Goal: Navigation & Orientation: Find specific page/section

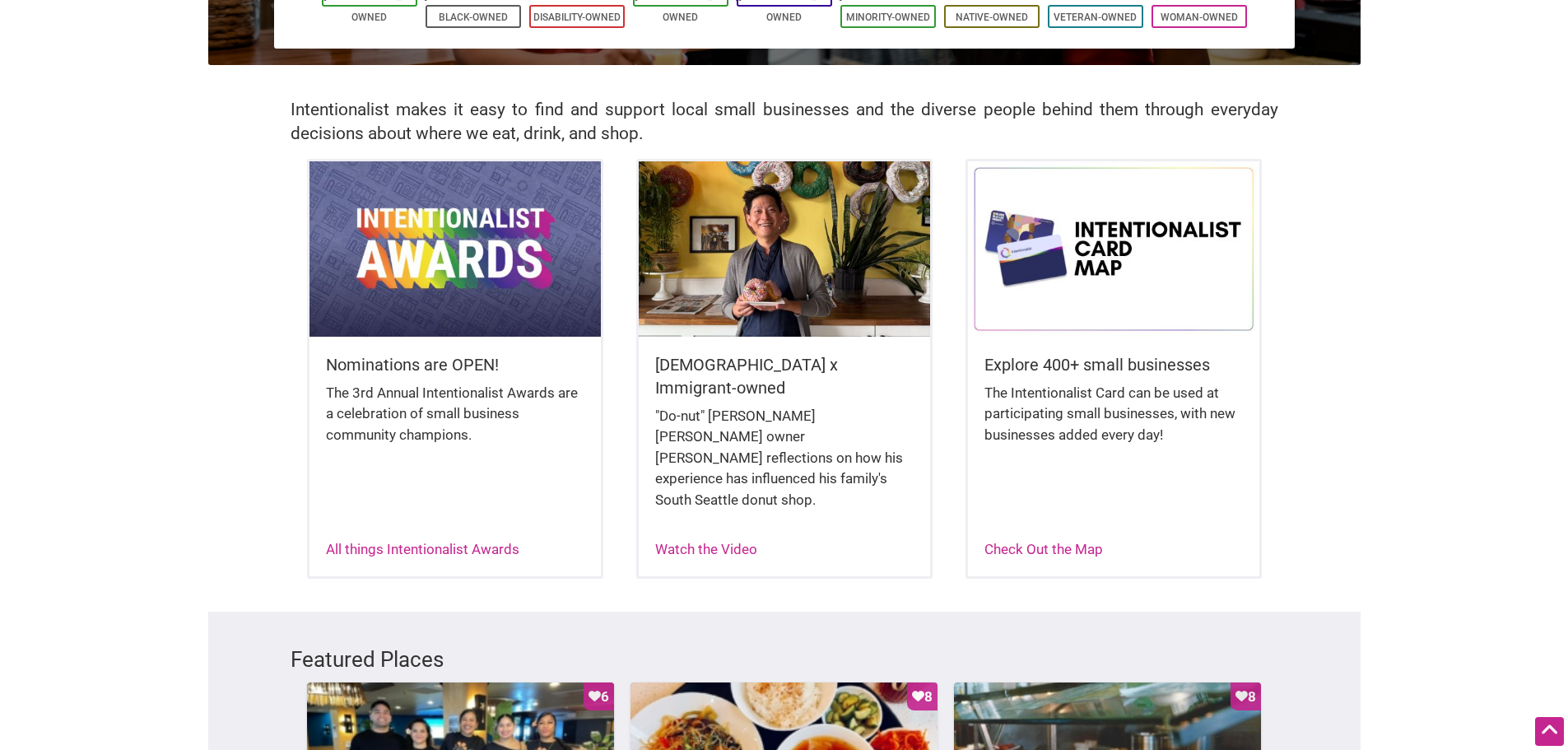
scroll to position [329, 0]
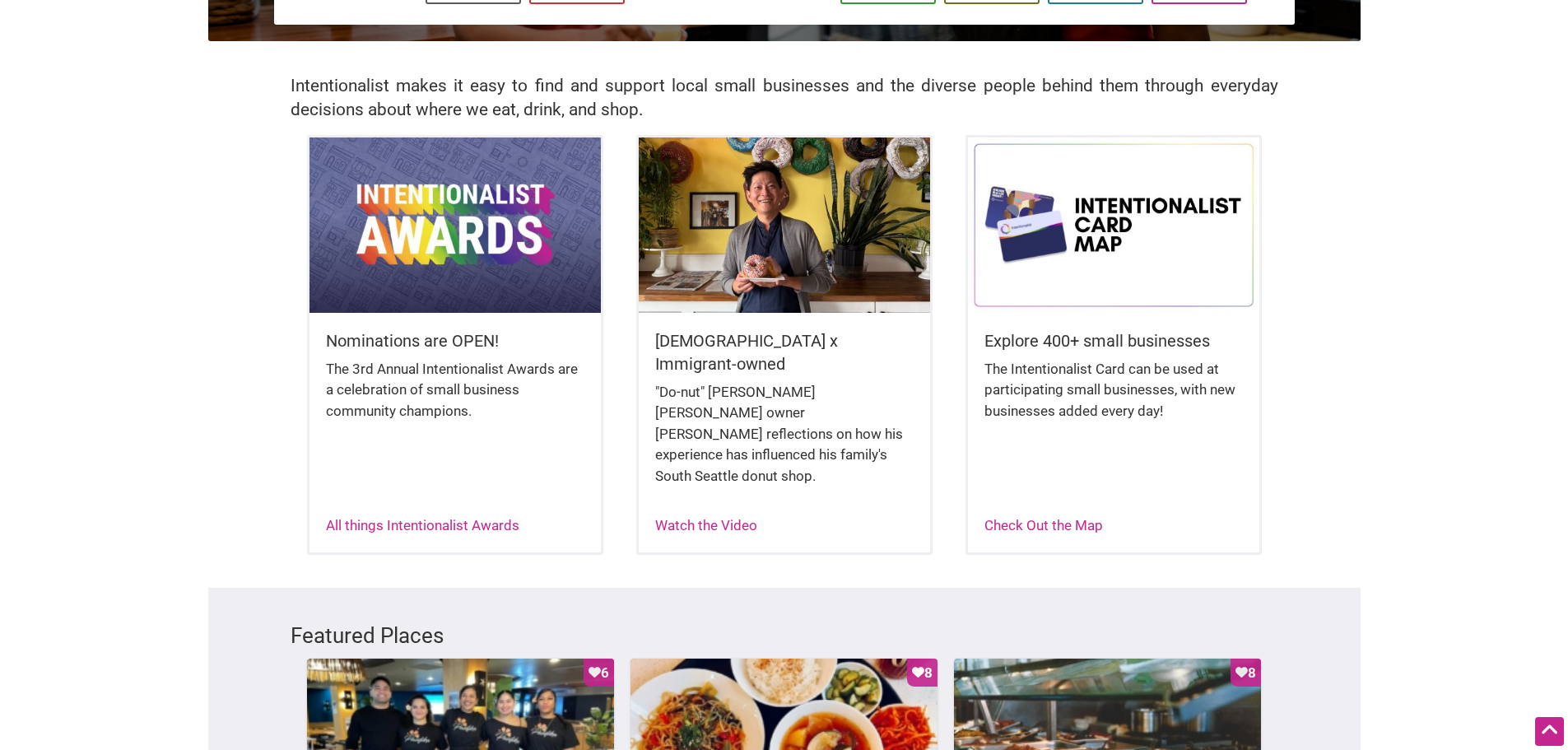
click at [841, 251] on img at bounding box center [785, 225] width 292 height 174
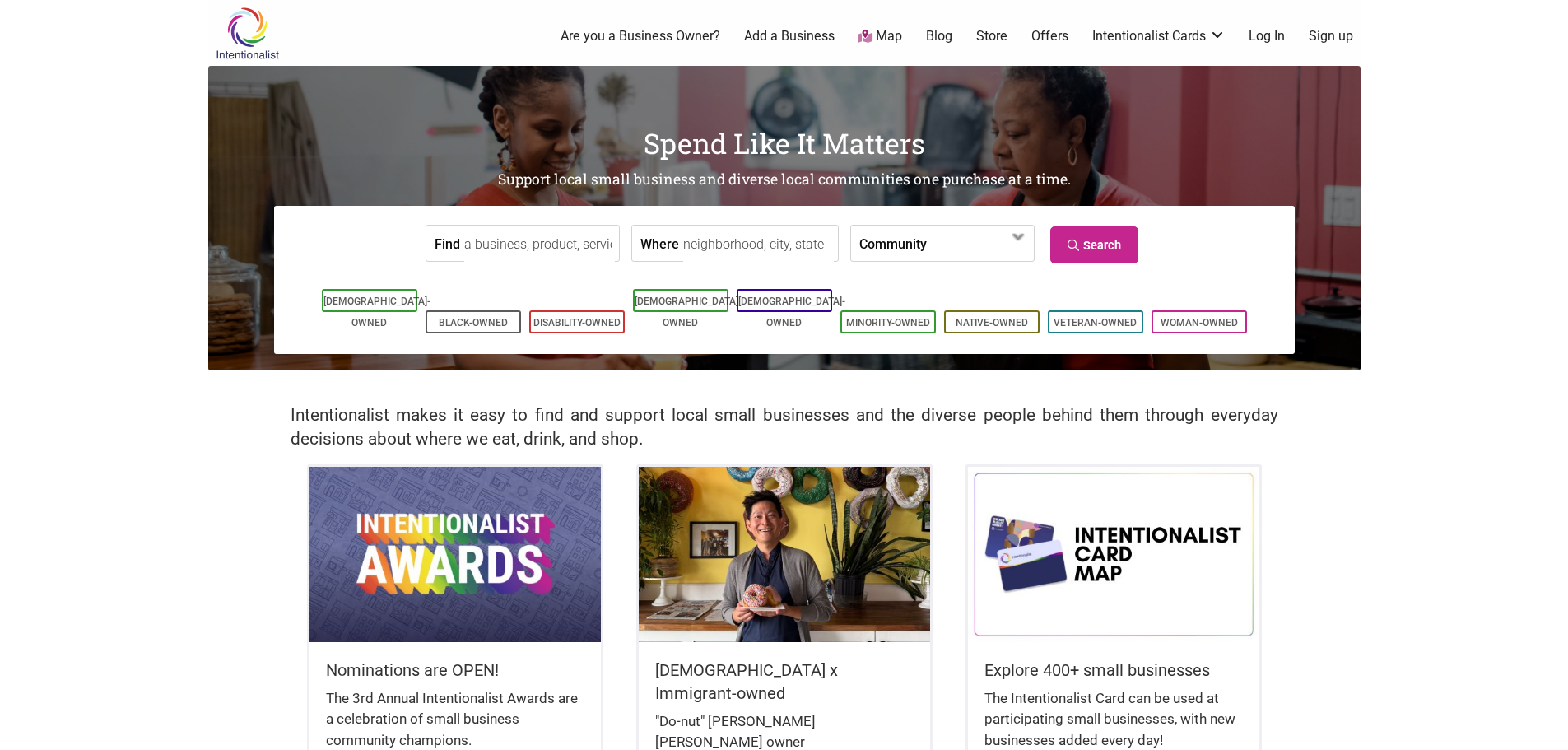
click at [724, 240] on input "Where" at bounding box center [758, 244] width 151 height 37
click at [1015, 243] on span at bounding box center [1018, 237] width 27 height 27
click at [711, 244] on input "Where" at bounding box center [758, 244] width 151 height 37
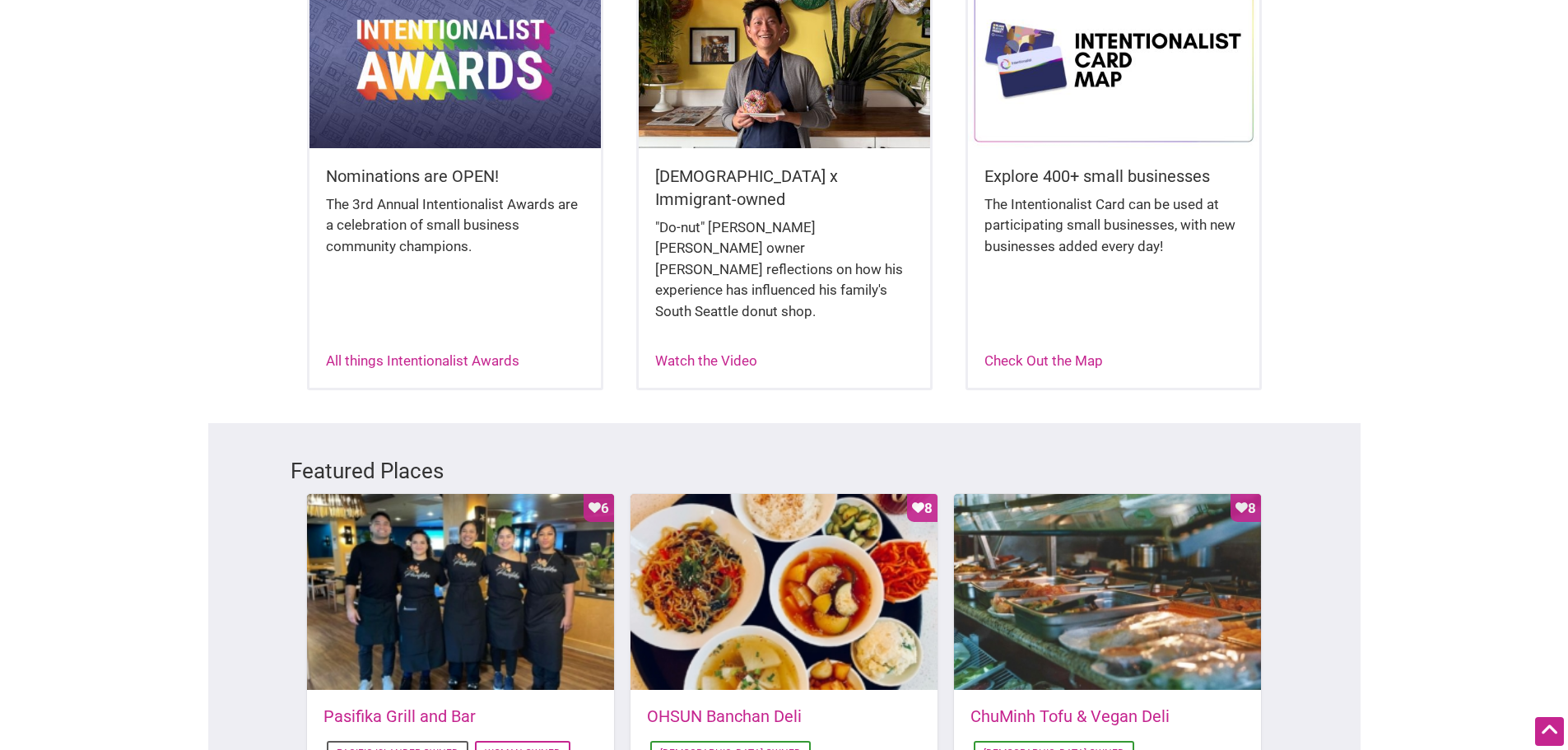
scroll to position [237, 0]
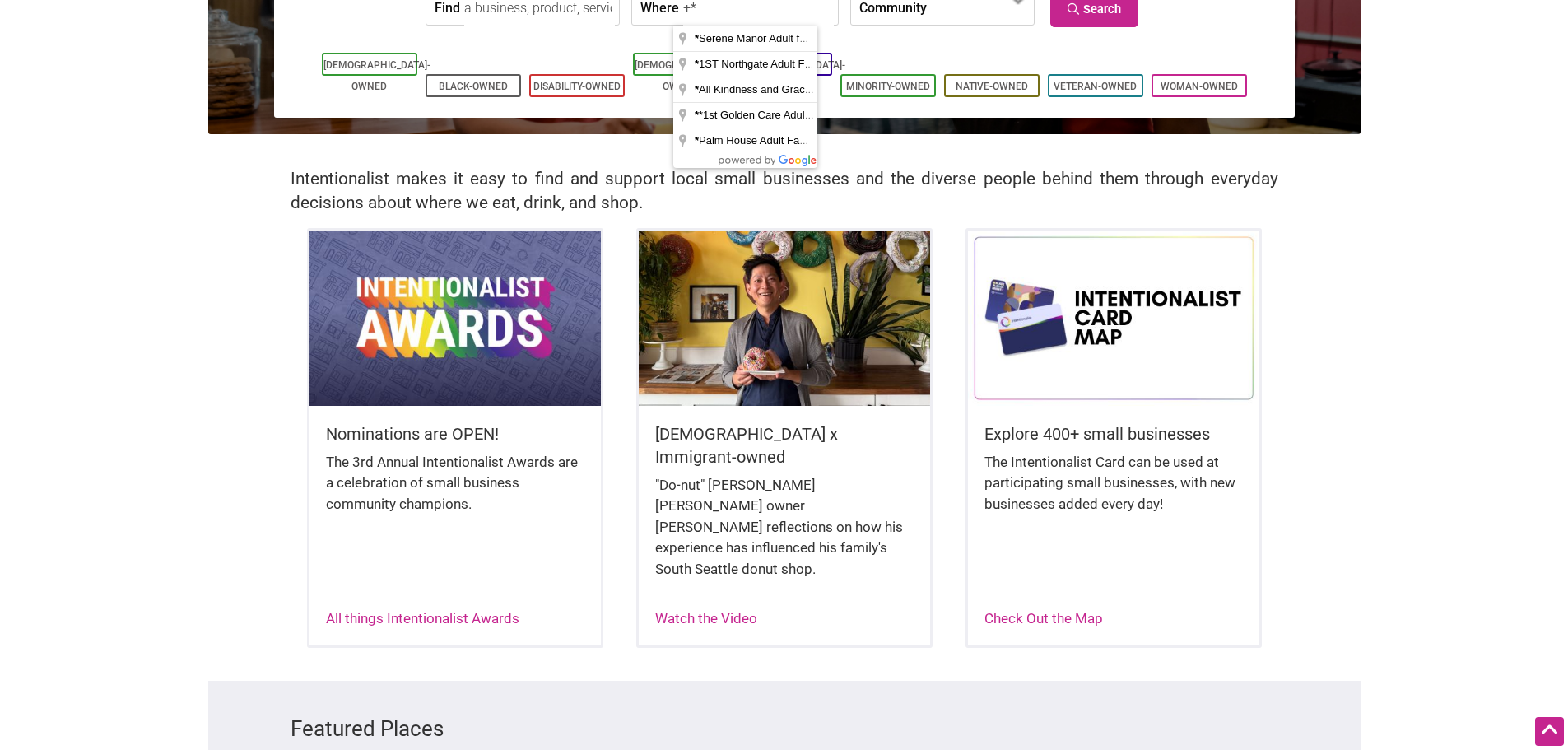
type input "+"
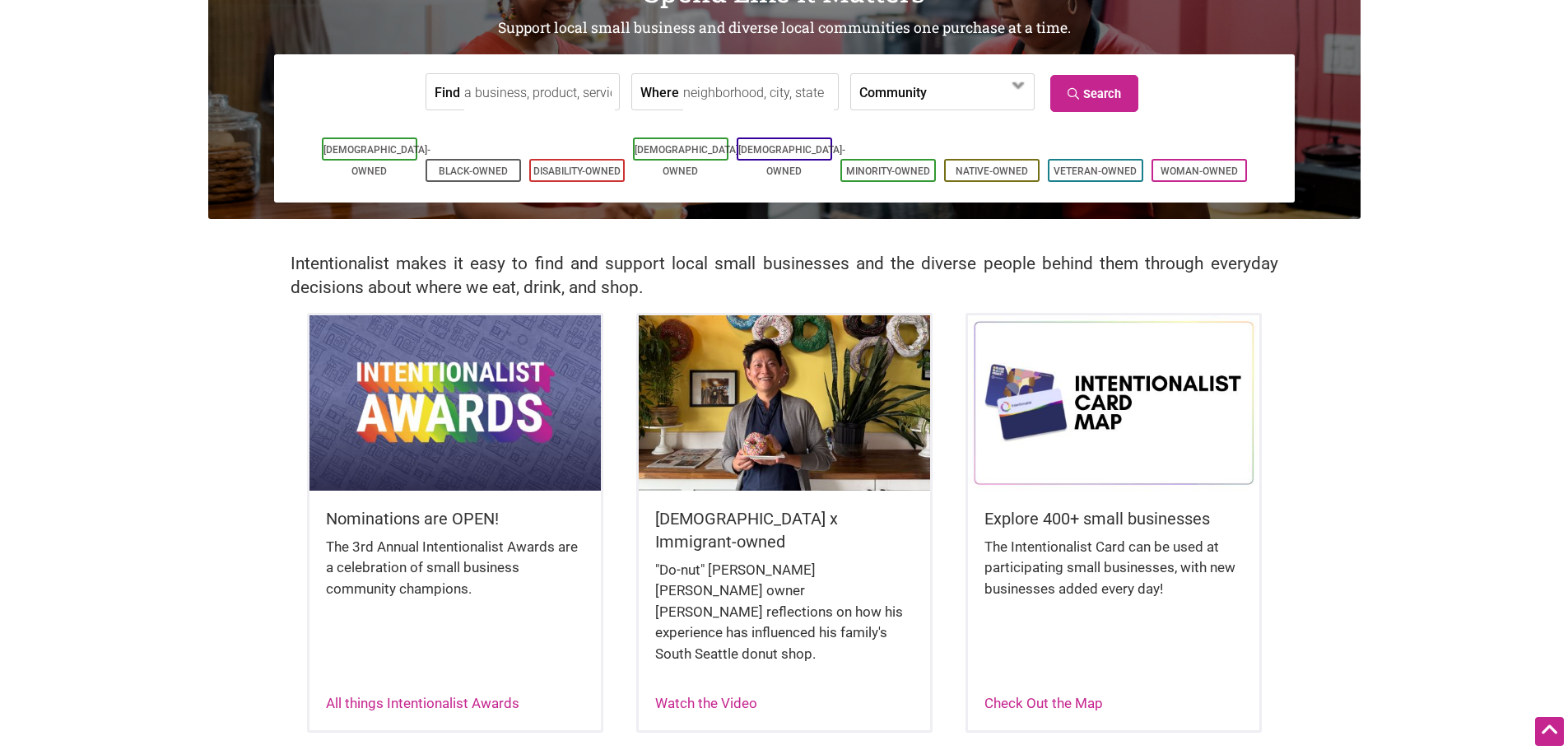
scroll to position [0, 0]
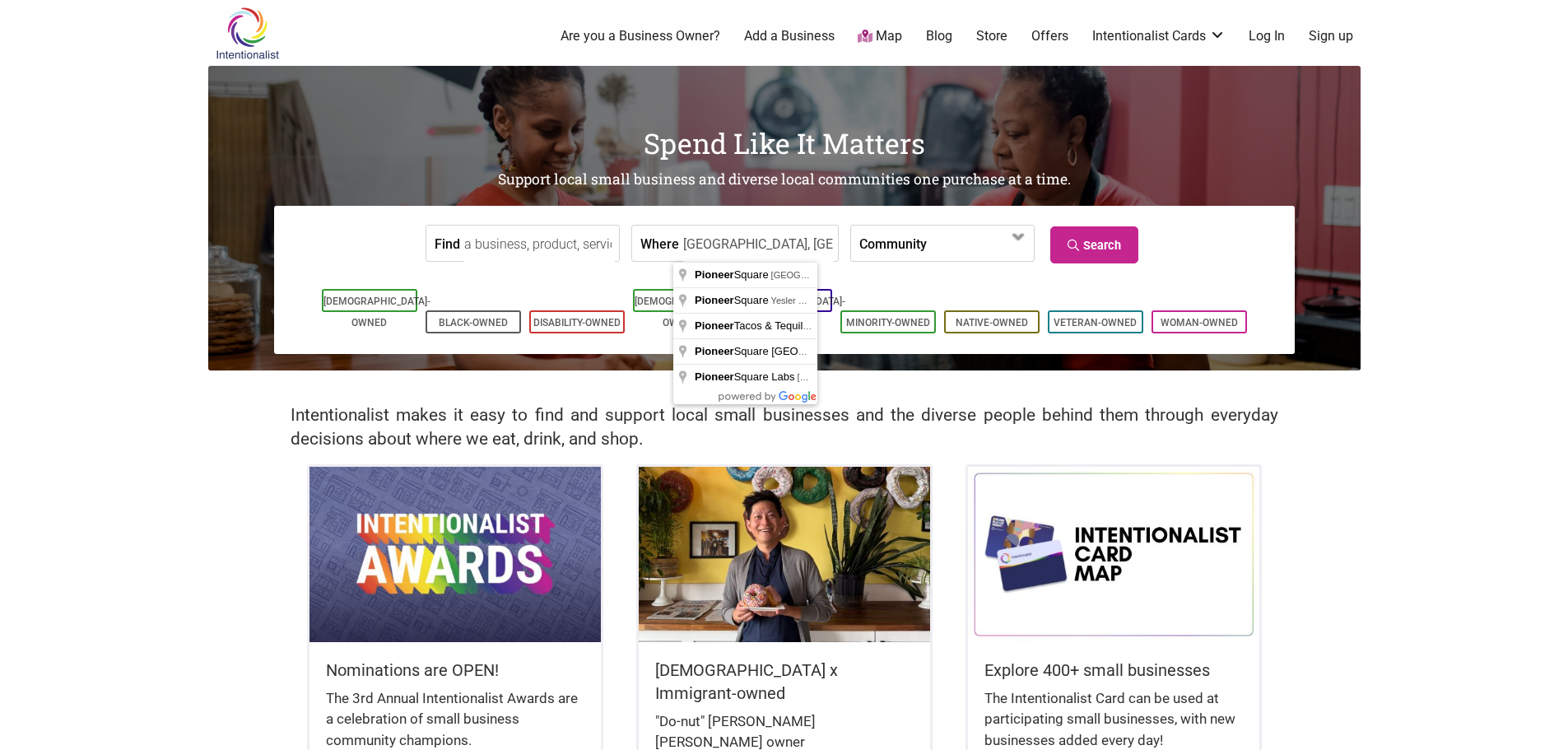
type input "Pioneer Square, Seattle, WA, USA"
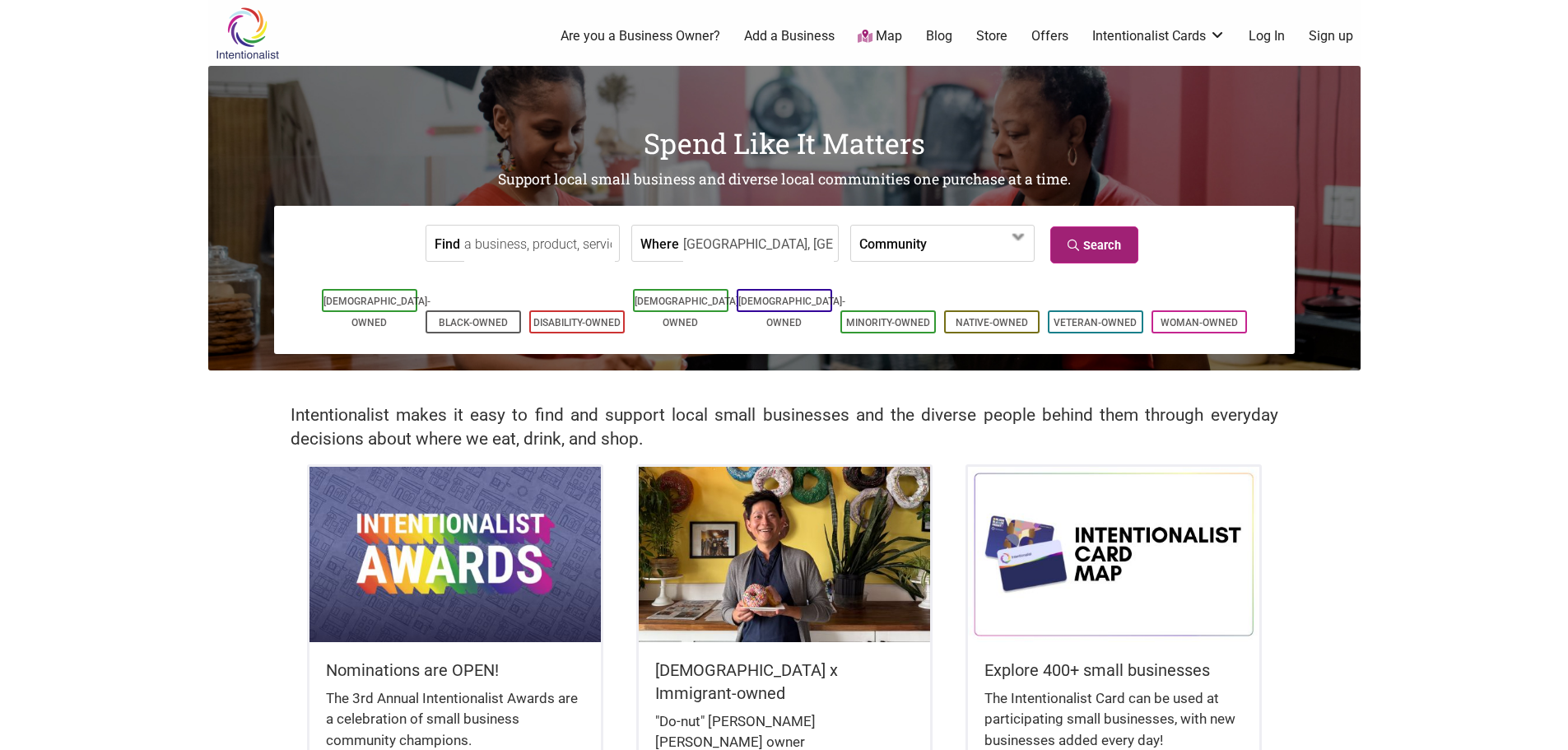
click at [1077, 237] on link "Search" at bounding box center [1093, 245] width 88 height 37
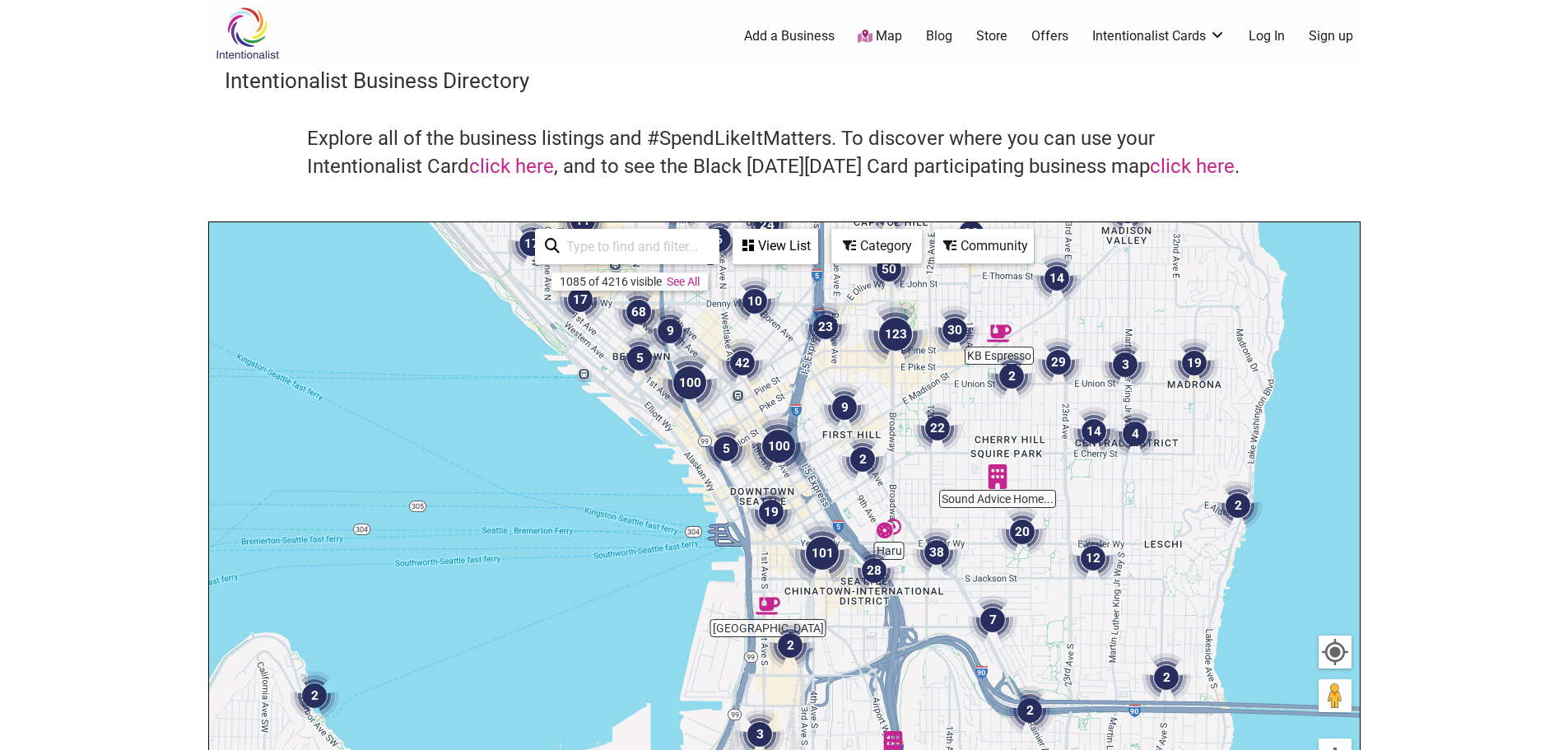
click at [1361, 280] on body "× Menu 0 Add a Business Map Blog Store Offers Intentionalist Cards Buy Black Ca…" at bounding box center [784, 375] width 1568 height 750
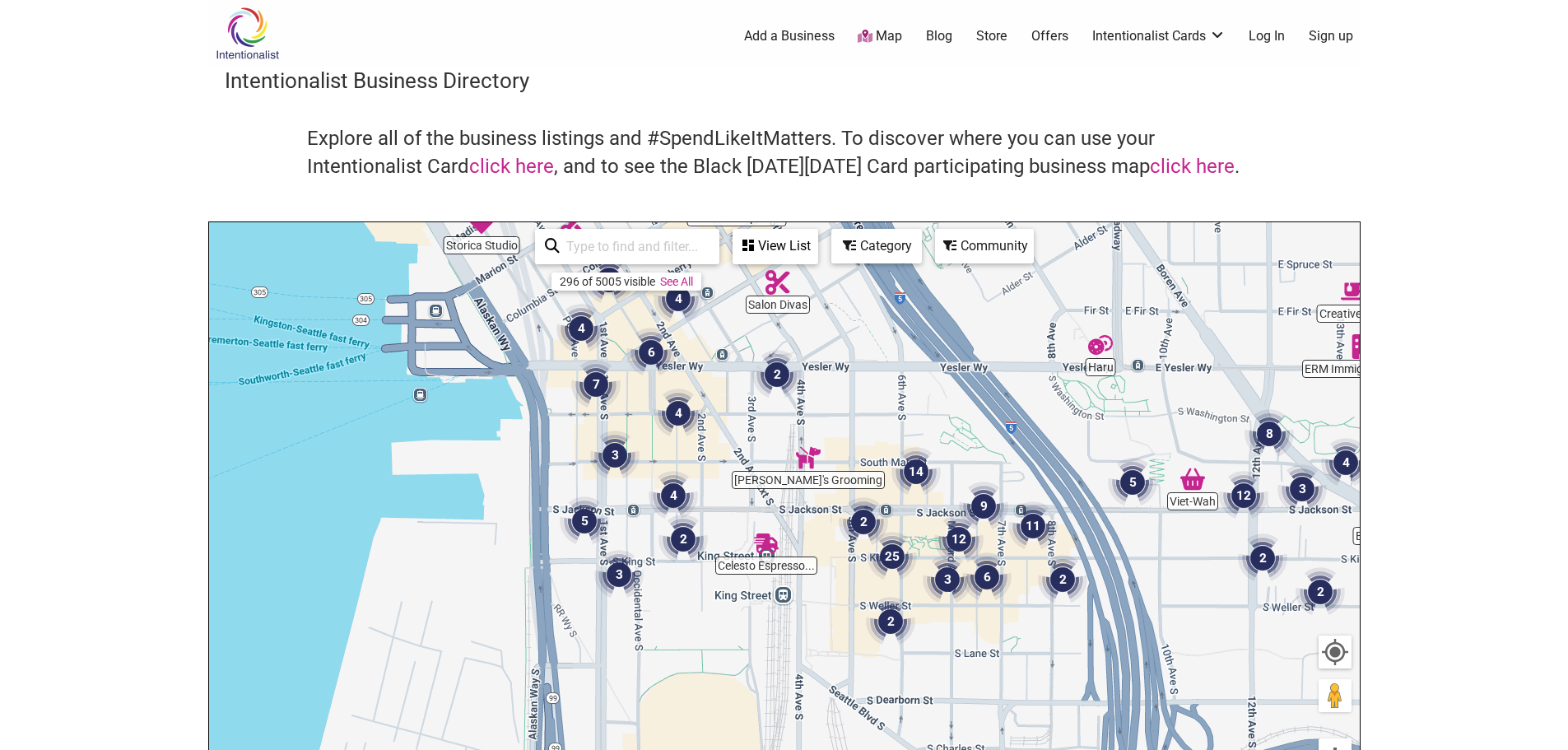
drag, startPoint x: 708, startPoint y: 554, endPoint x: 891, endPoint y: 347, distance: 276.3
click at [891, 347] on div "To navigate, press the arrow keys." at bounding box center [784, 543] width 1150 height 641
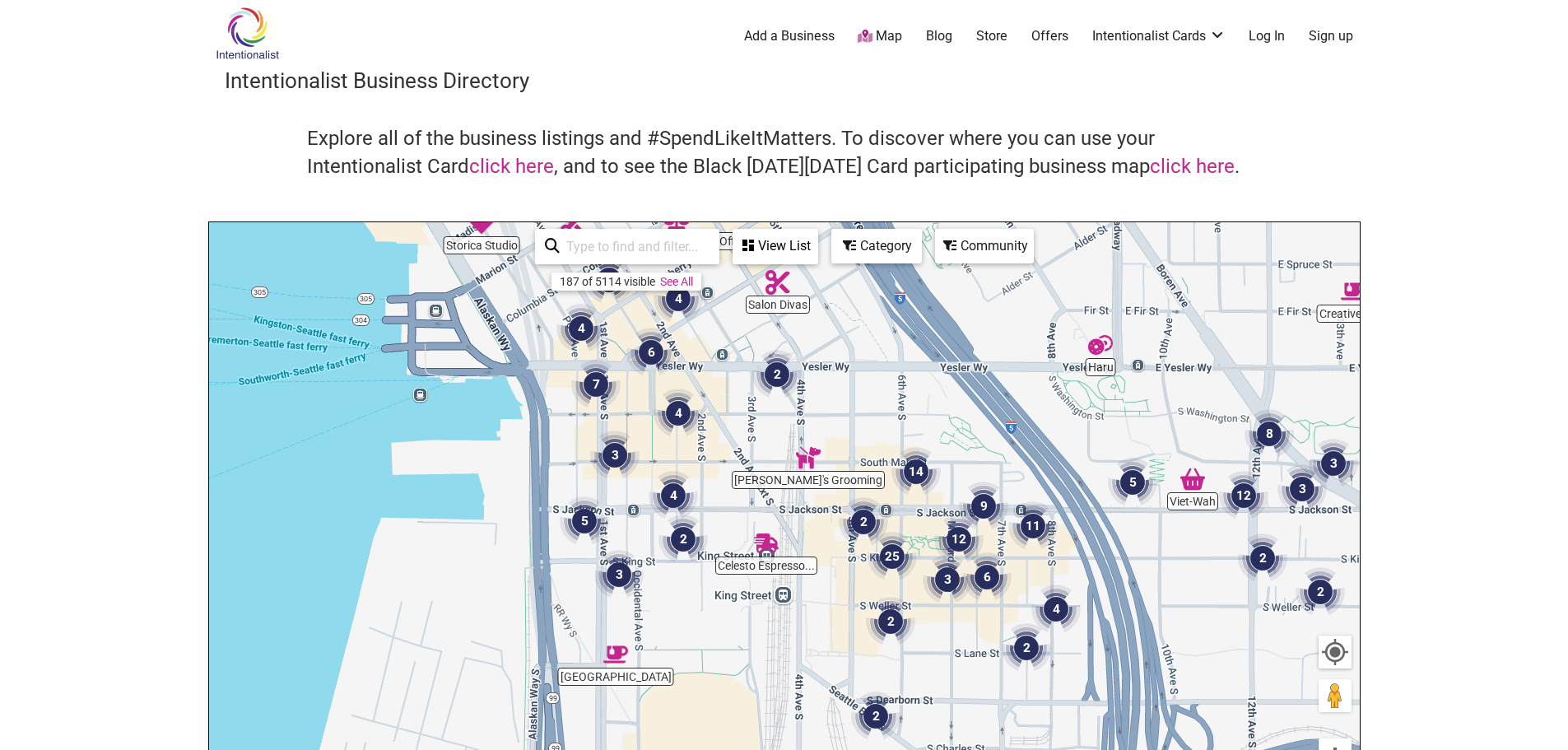
click at [893, 560] on img "25" at bounding box center [892, 557] width 63 height 63
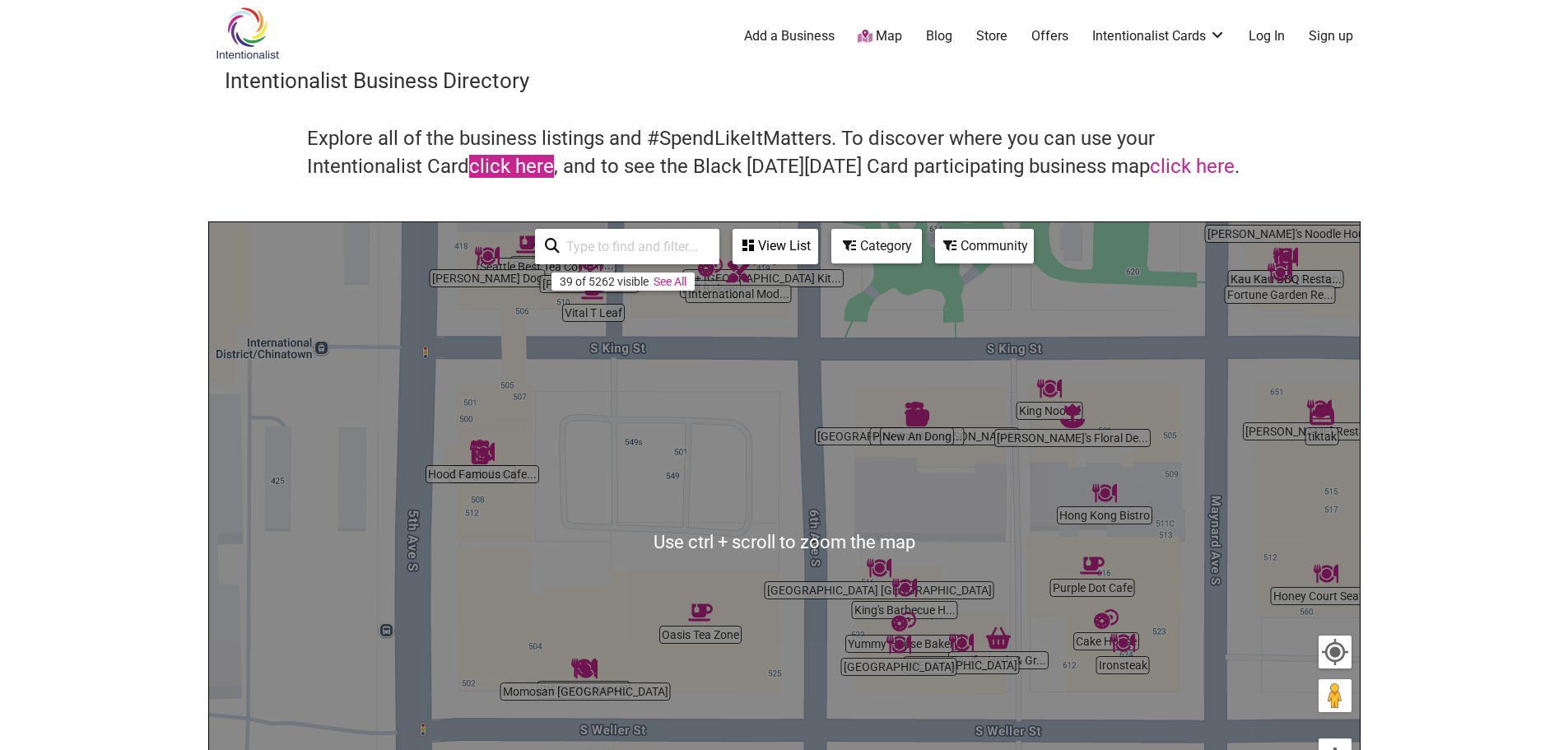
click at [534, 159] on link "click here" at bounding box center [511, 166] width 85 height 23
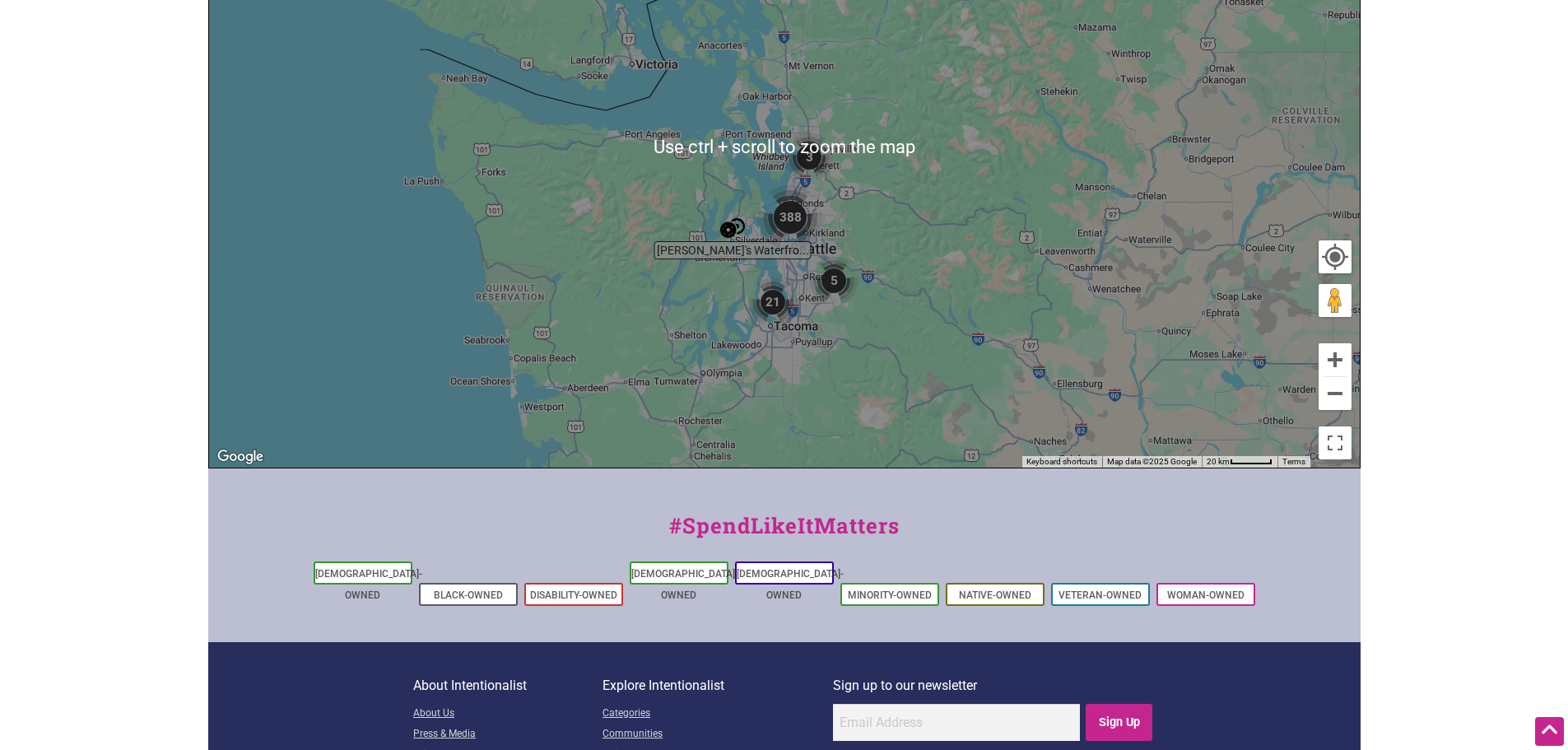
scroll to position [329, 0]
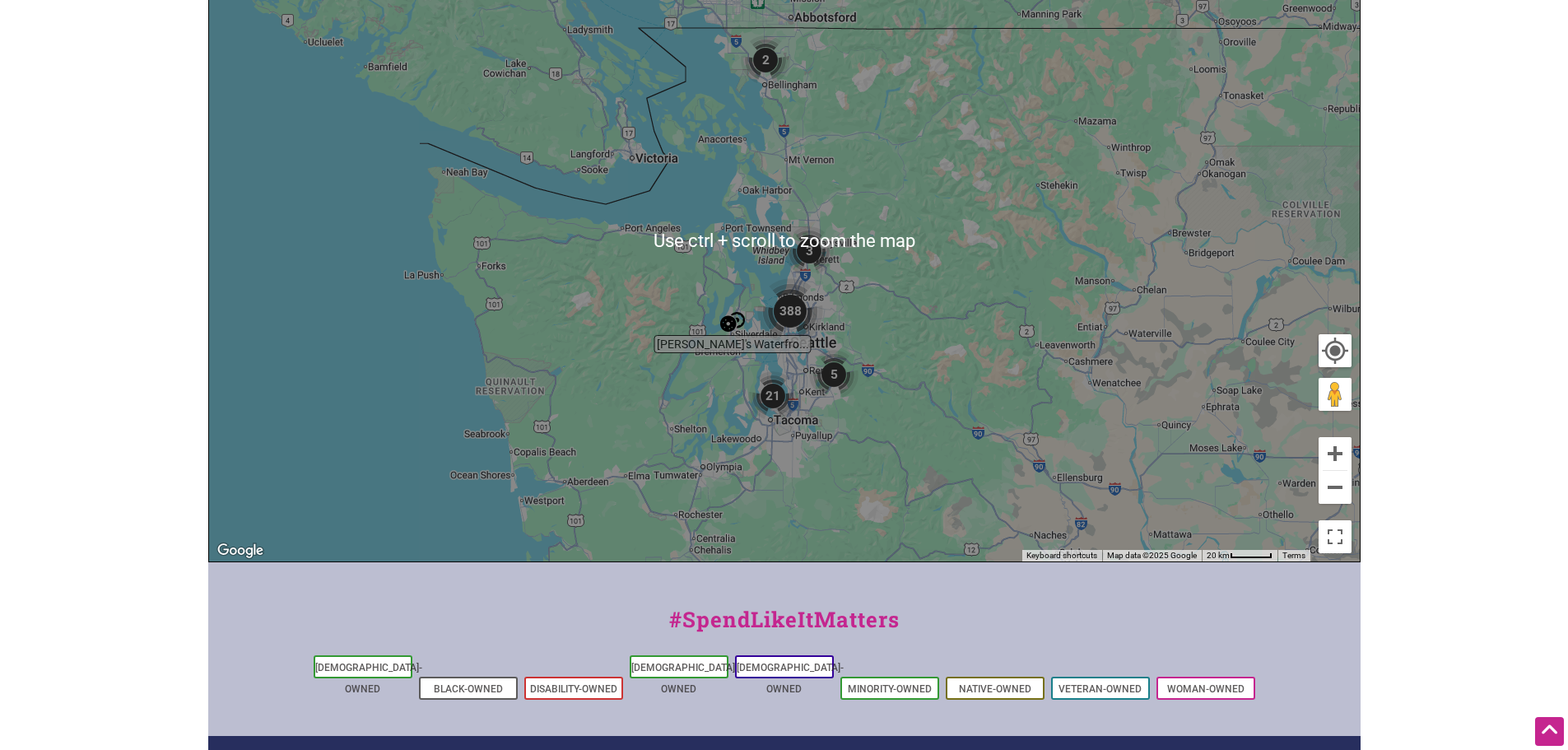
click at [1005, 319] on div "To navigate, press the arrow keys." at bounding box center [784, 241] width 1150 height 641
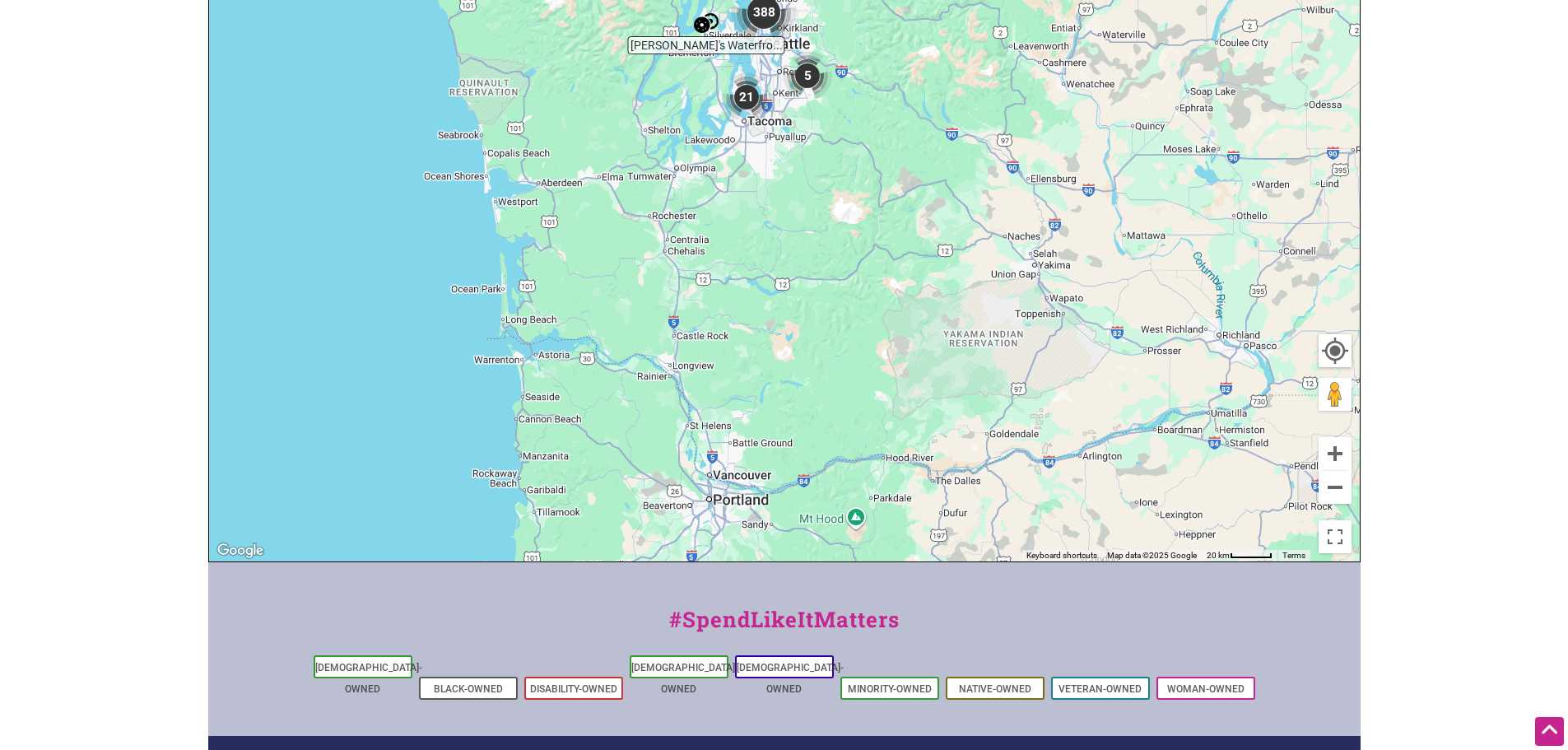
drag, startPoint x: 1077, startPoint y: 400, endPoint x: 1050, endPoint y: 91, distance: 310.2
click at [1050, 92] on div "To navigate, press the arrow keys." at bounding box center [784, 241] width 1150 height 641
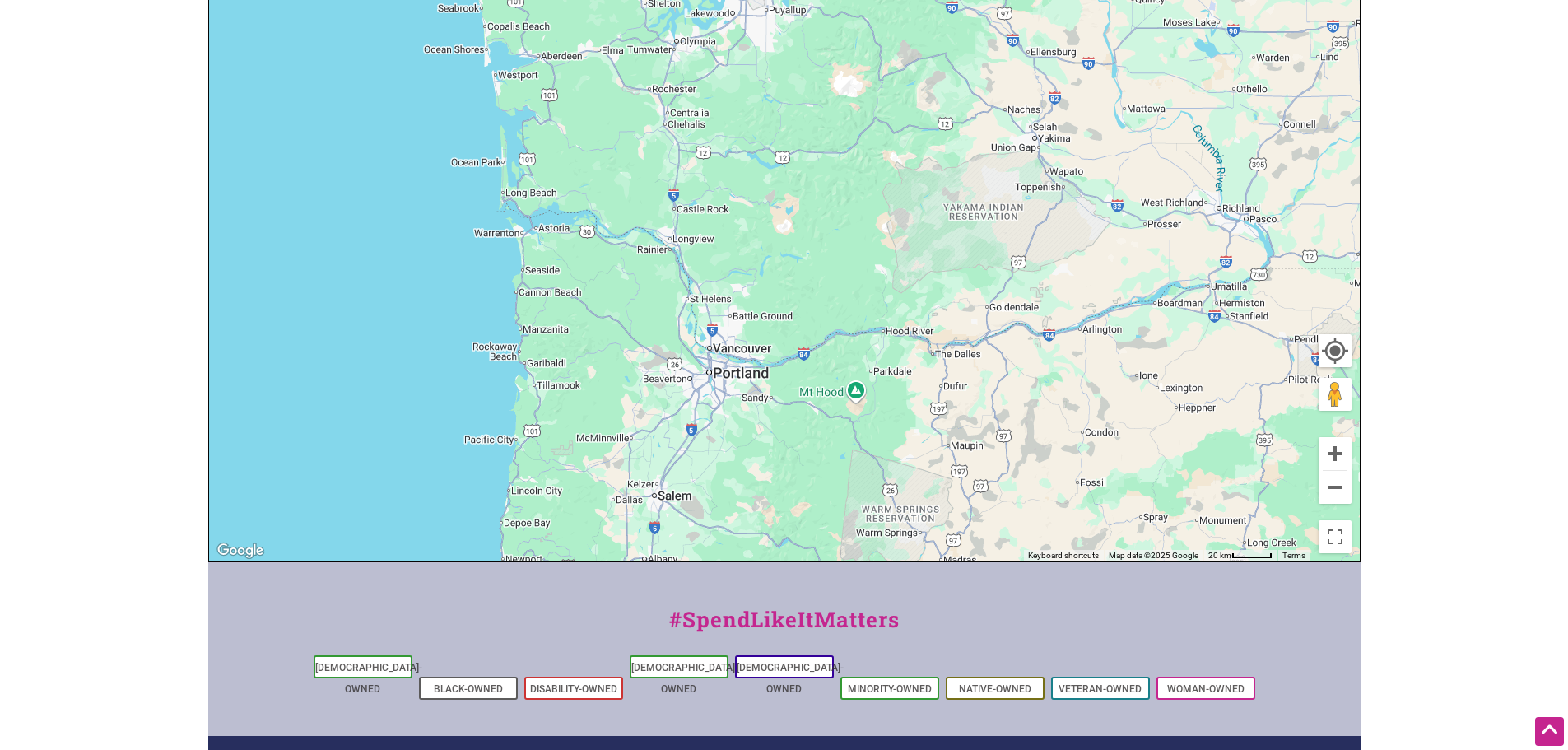
drag, startPoint x: 1029, startPoint y: 395, endPoint x: 1030, endPoint y: 282, distance: 113.0
click at [1030, 282] on div "To navigate, press the arrow keys." at bounding box center [784, 241] width 1150 height 641
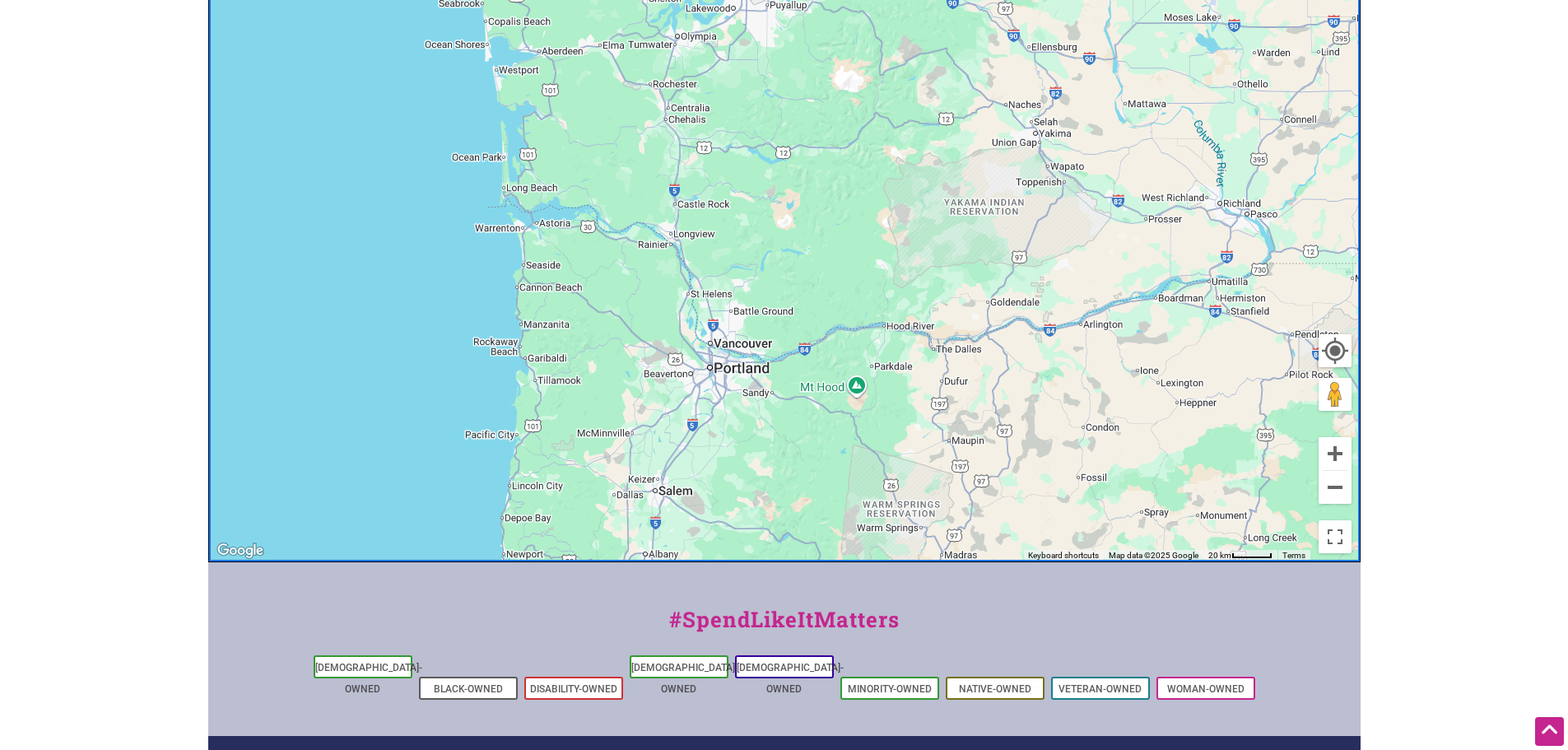
click at [904, 212] on div "To navigate, press the arrow keys." at bounding box center [784, 241] width 1150 height 641
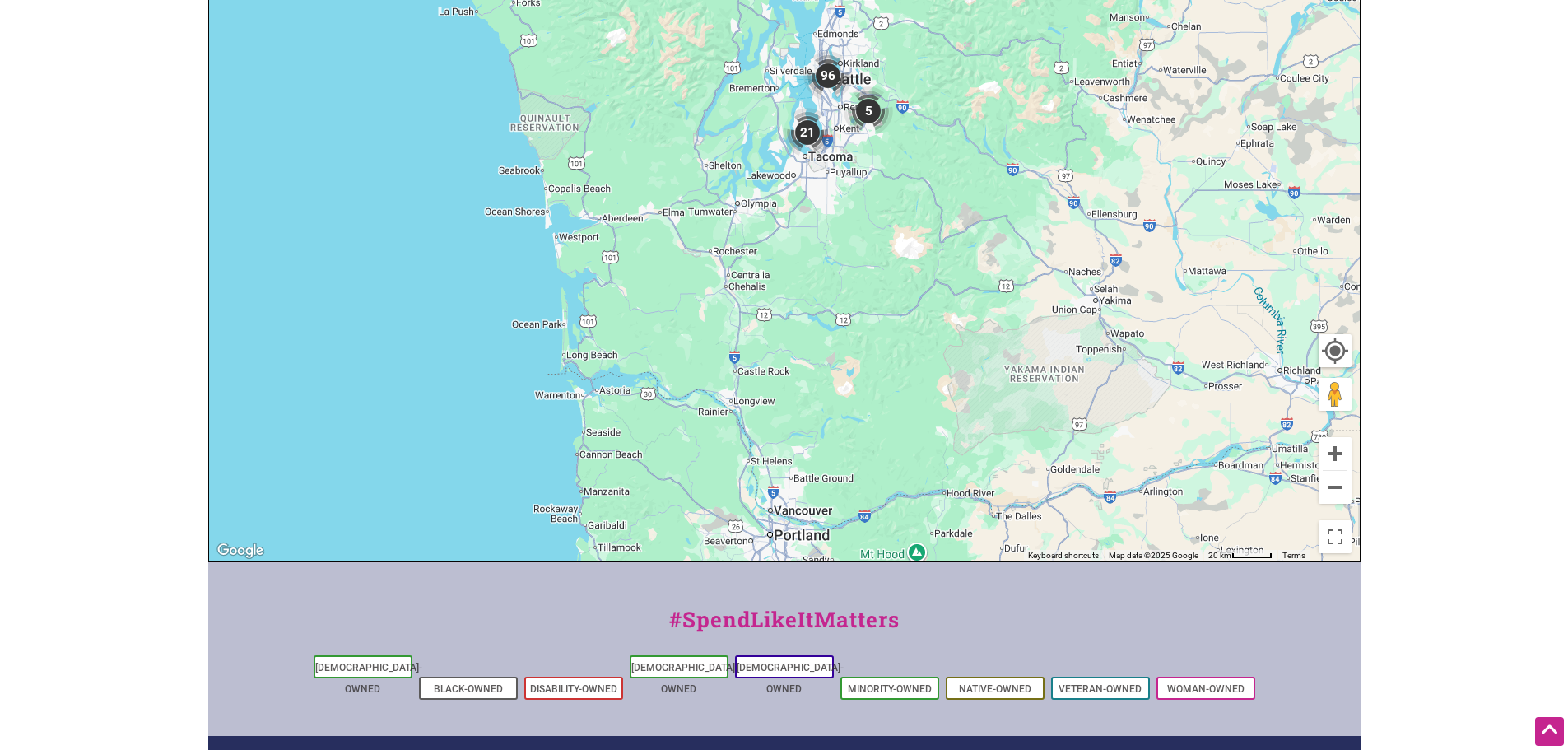
drag, startPoint x: 807, startPoint y: 217, endPoint x: 880, endPoint y: 475, distance: 268.1
click at [880, 475] on div "To navigate, press the arrow keys." at bounding box center [784, 241] width 1150 height 641
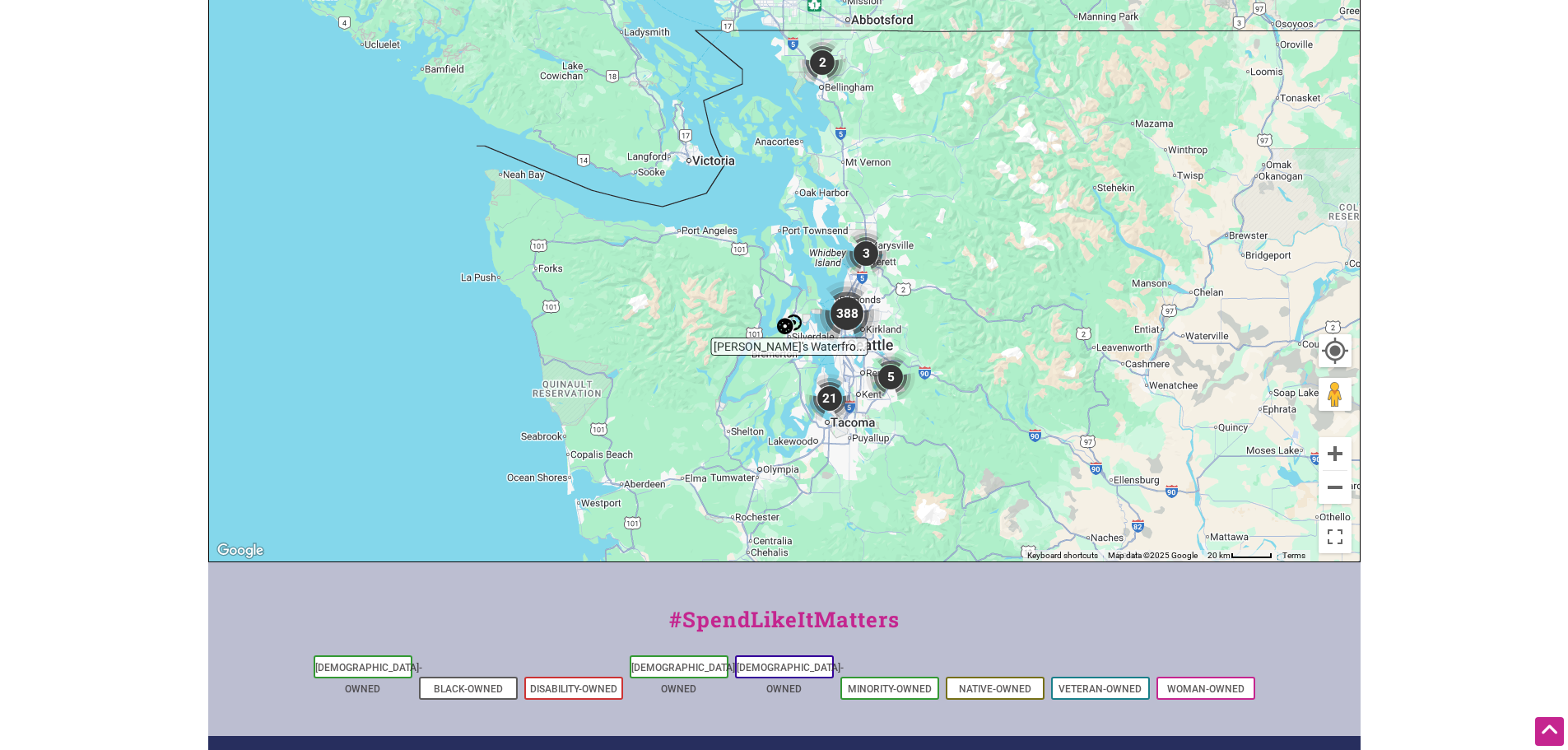
drag, startPoint x: 961, startPoint y: 188, endPoint x: 971, endPoint y: 359, distance: 171.3
click at [972, 364] on div "To navigate, press the arrow keys." at bounding box center [784, 241] width 1150 height 641
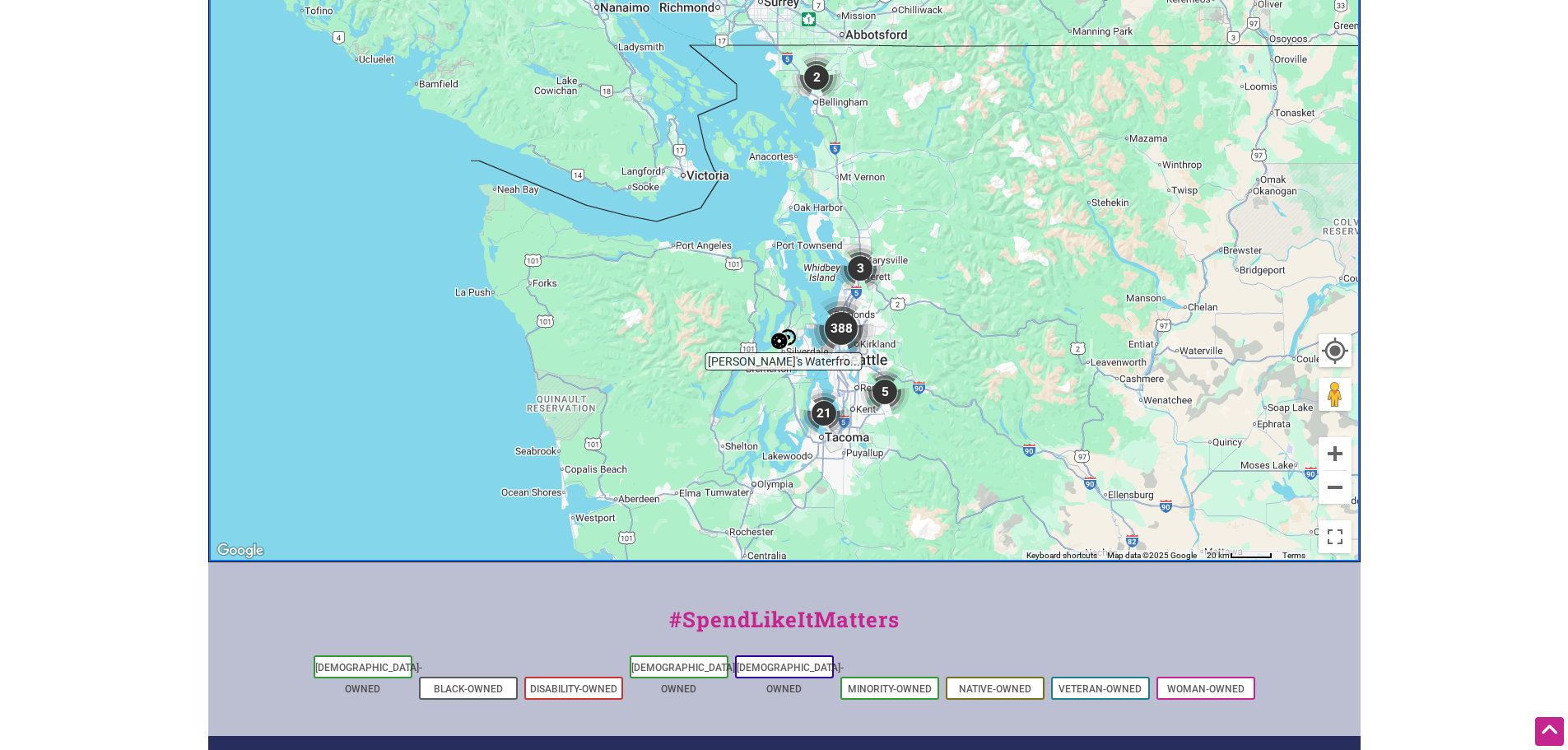
click at [845, 330] on img "388" at bounding box center [841, 328] width 79 height 79
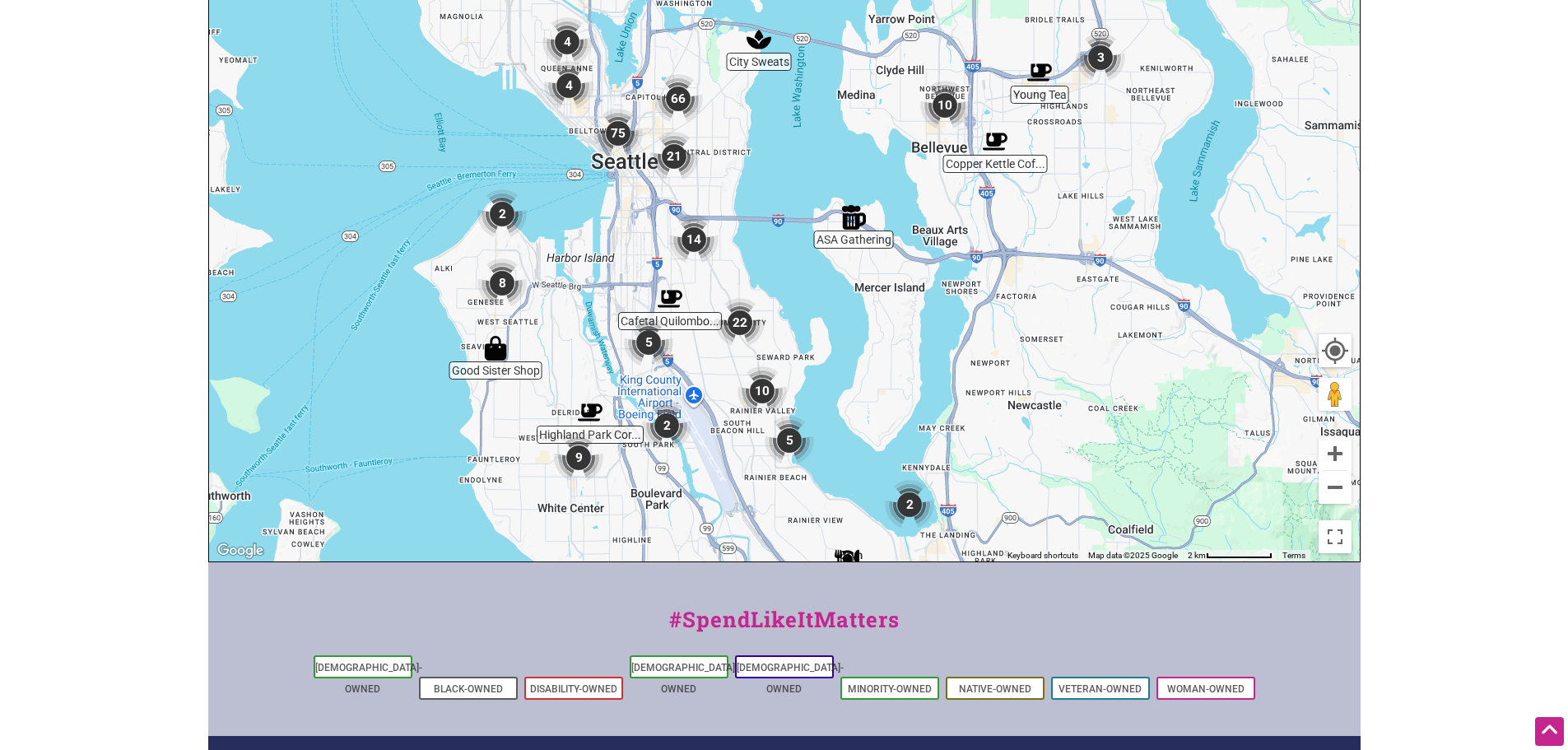
drag, startPoint x: 814, startPoint y: 423, endPoint x: 680, endPoint y: 549, distance: 183.9
click at [680, 549] on div "To navigate, press the arrow keys." at bounding box center [784, 241] width 1150 height 641
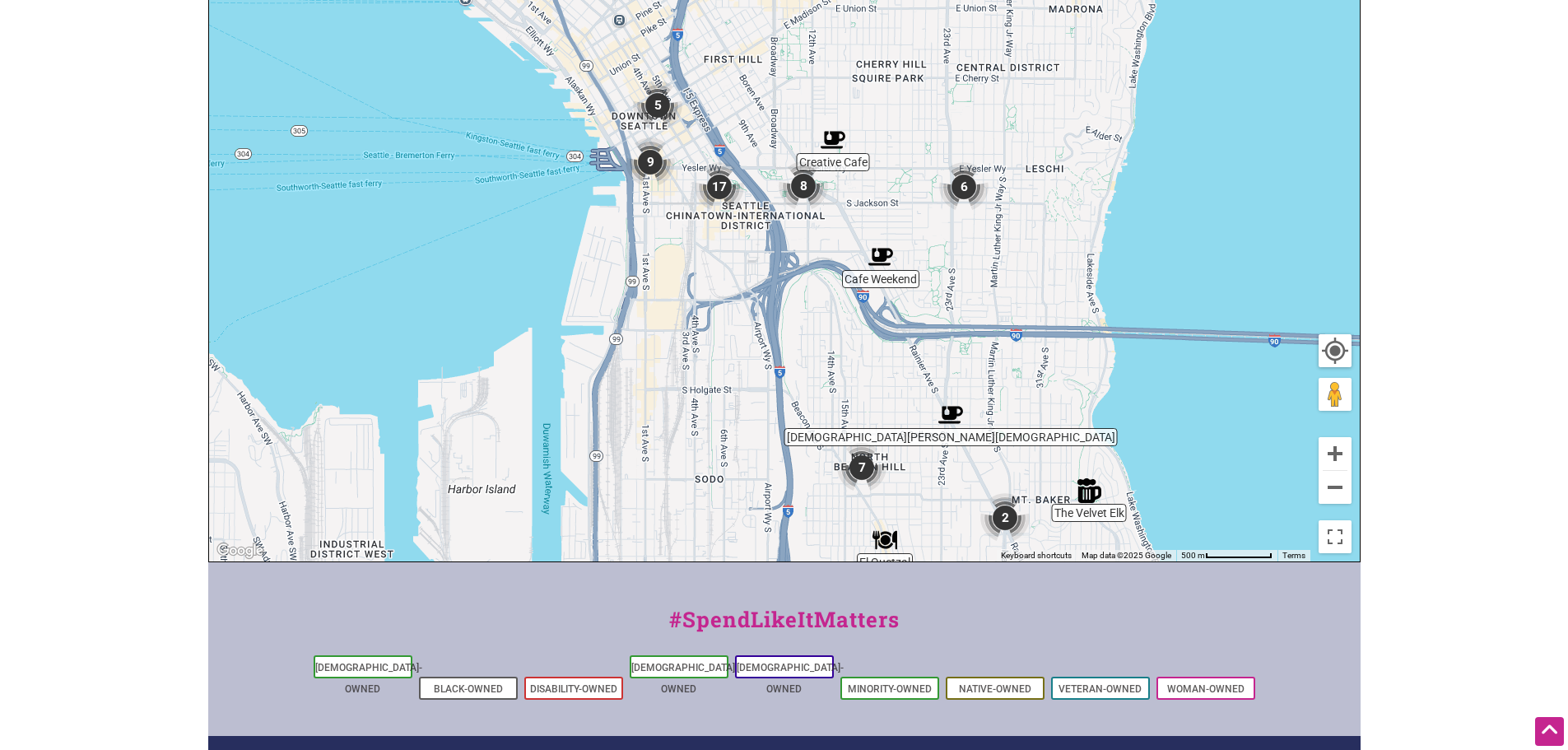
drag, startPoint x: 705, startPoint y: 203, endPoint x: 741, endPoint y: 393, distance: 193.4
click at [741, 393] on div "To navigate, press the arrow keys." at bounding box center [784, 241] width 1150 height 641
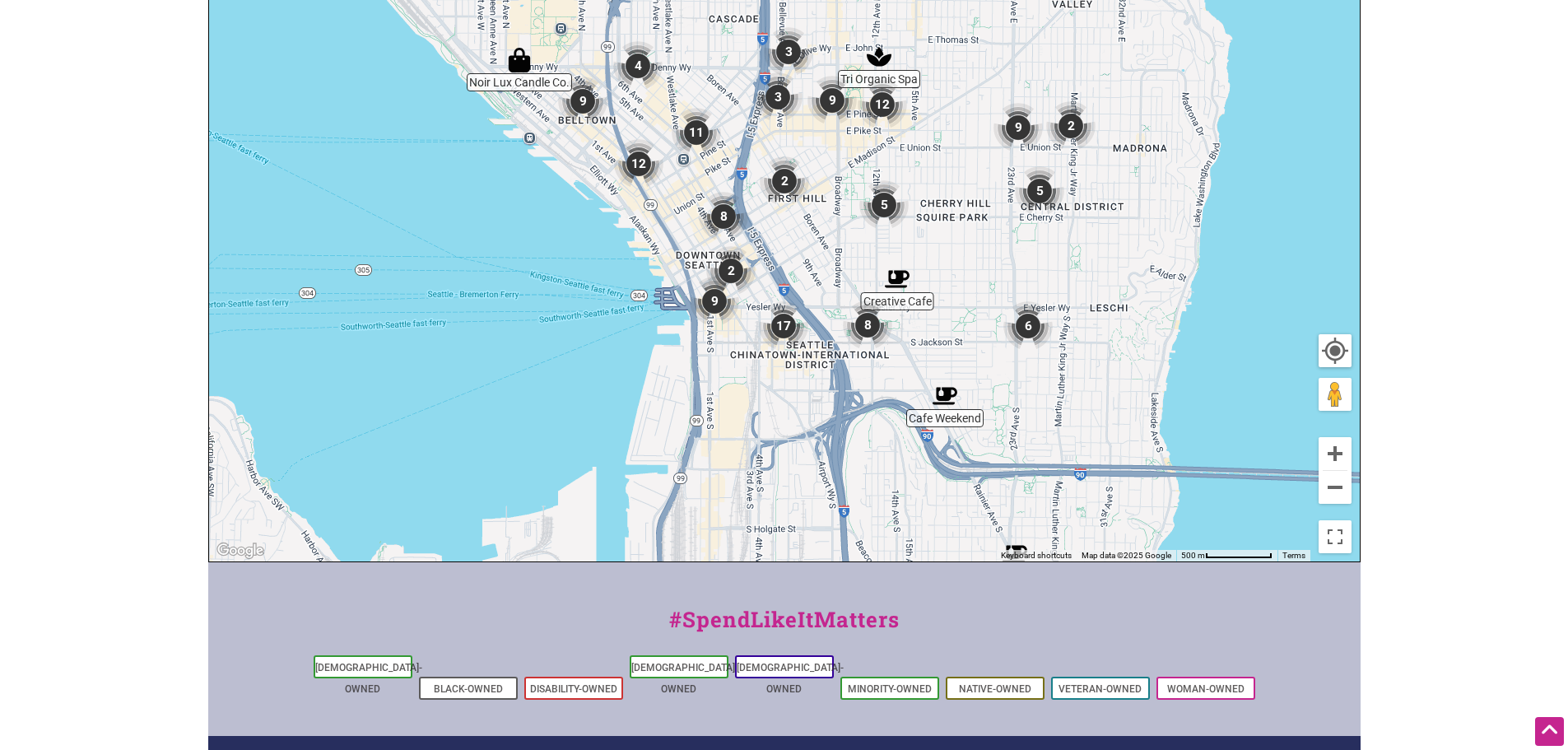
drag, startPoint x: 708, startPoint y: 375, endPoint x: 787, endPoint y: 548, distance: 190.2
click at [787, 548] on div "To navigate, press the arrow keys." at bounding box center [784, 241] width 1150 height 641
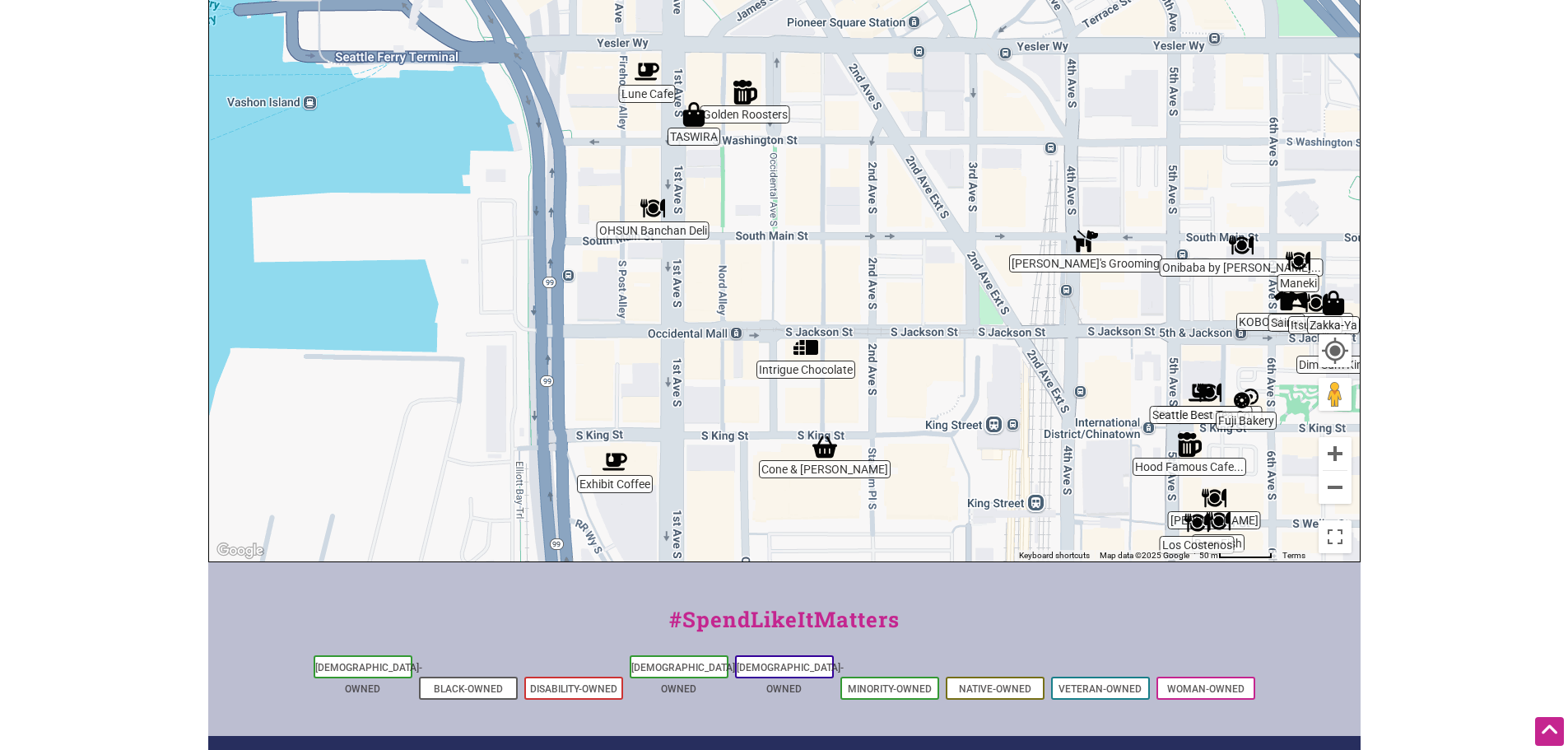
drag, startPoint x: 690, startPoint y: 286, endPoint x: 947, endPoint y: 403, distance: 282.4
click at [947, 403] on div "To navigate, press the arrow keys." at bounding box center [784, 241] width 1150 height 641
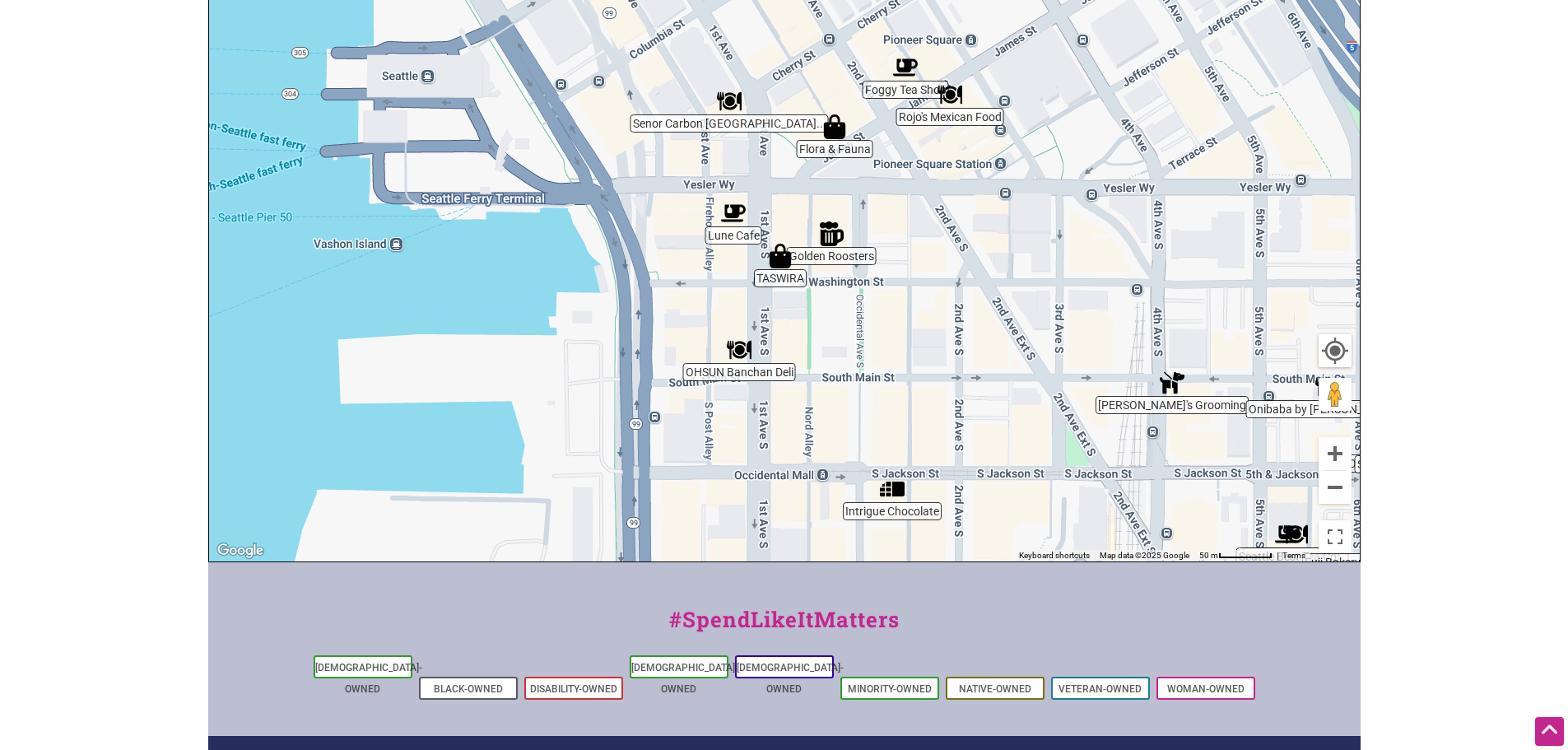
drag, startPoint x: 779, startPoint y: 283, endPoint x: 843, endPoint y: 409, distance: 141.3
click at [843, 409] on div "To navigate, press the arrow keys." at bounding box center [784, 241] width 1150 height 641
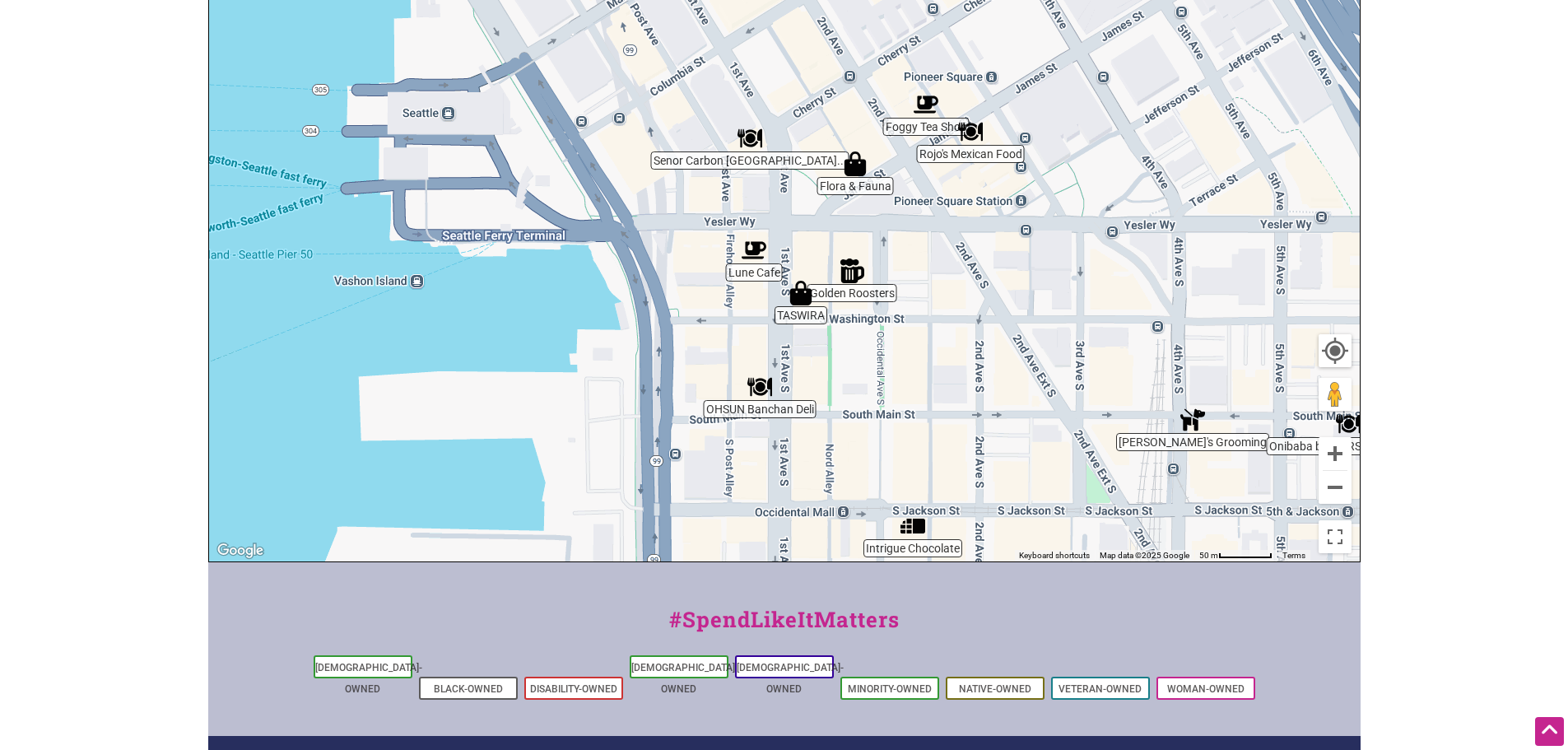
drag, startPoint x: 822, startPoint y: 310, endPoint x: 846, endPoint y: 347, distance: 44.1
click at [846, 347] on div "To navigate, press the arrow keys." at bounding box center [784, 241] width 1150 height 641
click at [796, 304] on img "TASWIRA" at bounding box center [801, 294] width 37 height 37
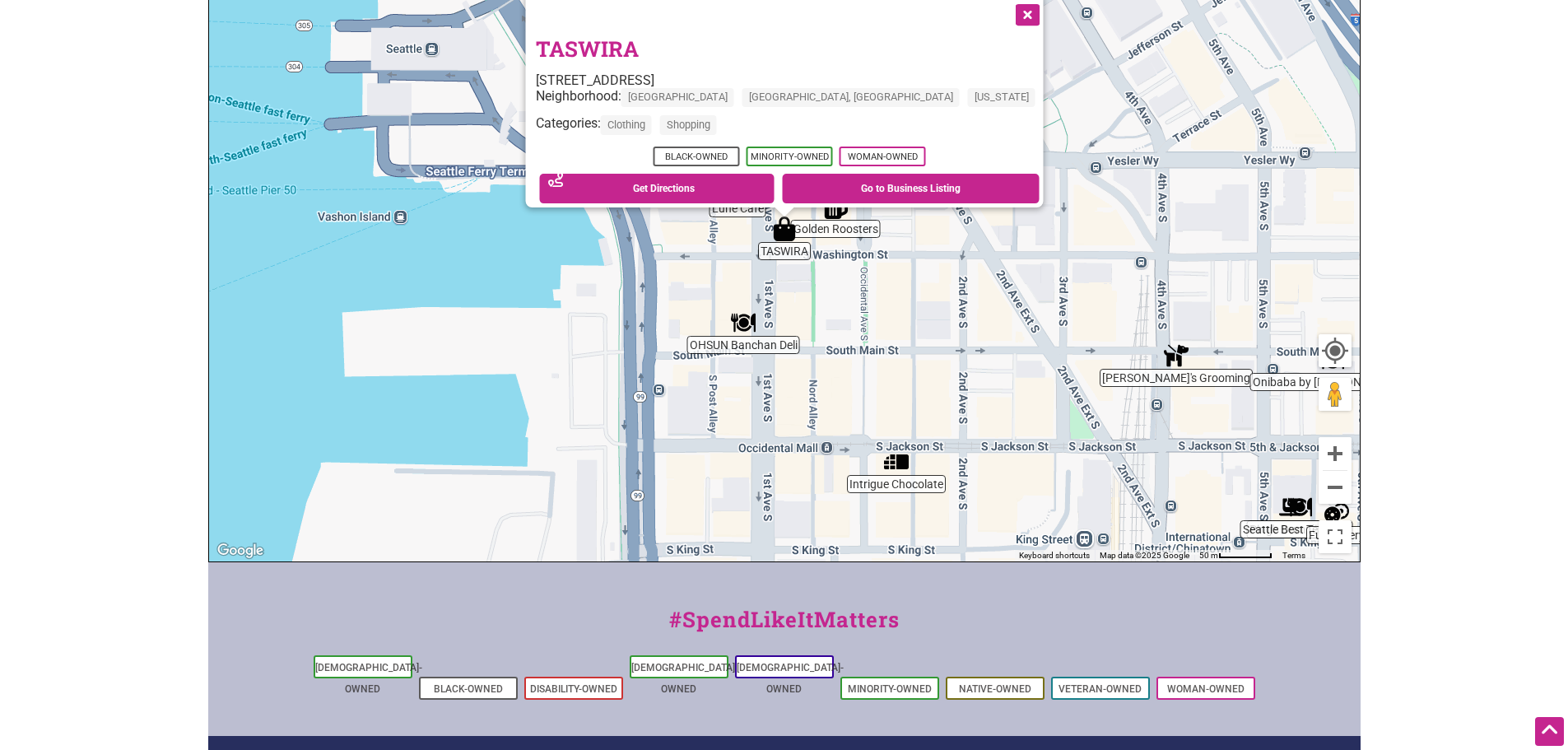
click at [638, 34] on link "TASWIRA" at bounding box center [586, 48] width 102 height 28
click at [1006, 10] on button "Close" at bounding box center [1026, 13] width 41 height 41
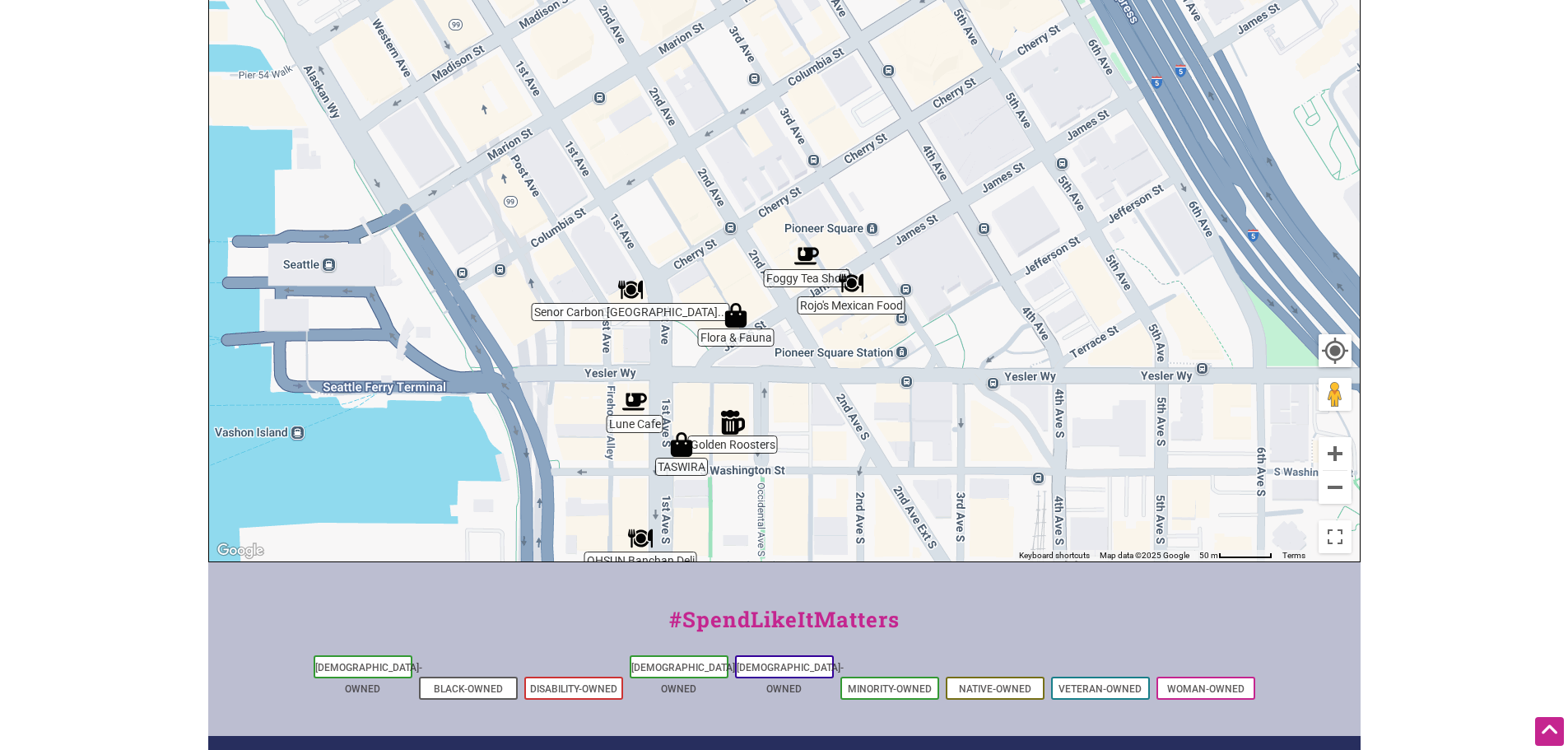
drag, startPoint x: 781, startPoint y: 162, endPoint x: 679, endPoint y: 382, distance: 242.5
click at [679, 382] on div "To navigate, press the arrow keys." at bounding box center [784, 241] width 1150 height 641
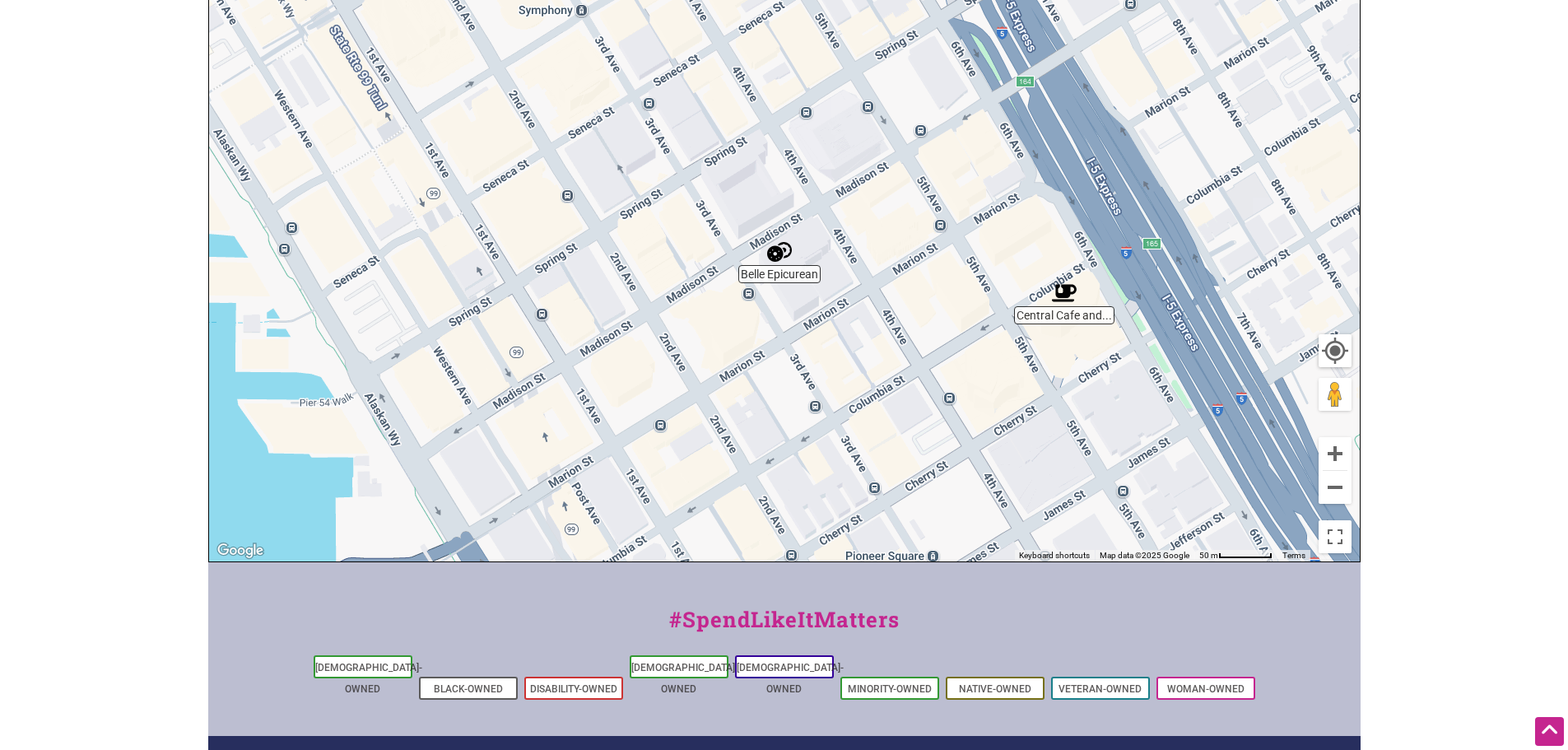
drag, startPoint x: 681, startPoint y: 197, endPoint x: 742, endPoint y: 529, distance: 337.6
click at [742, 529] on div "To navigate, press the arrow keys." at bounding box center [784, 241] width 1150 height 641
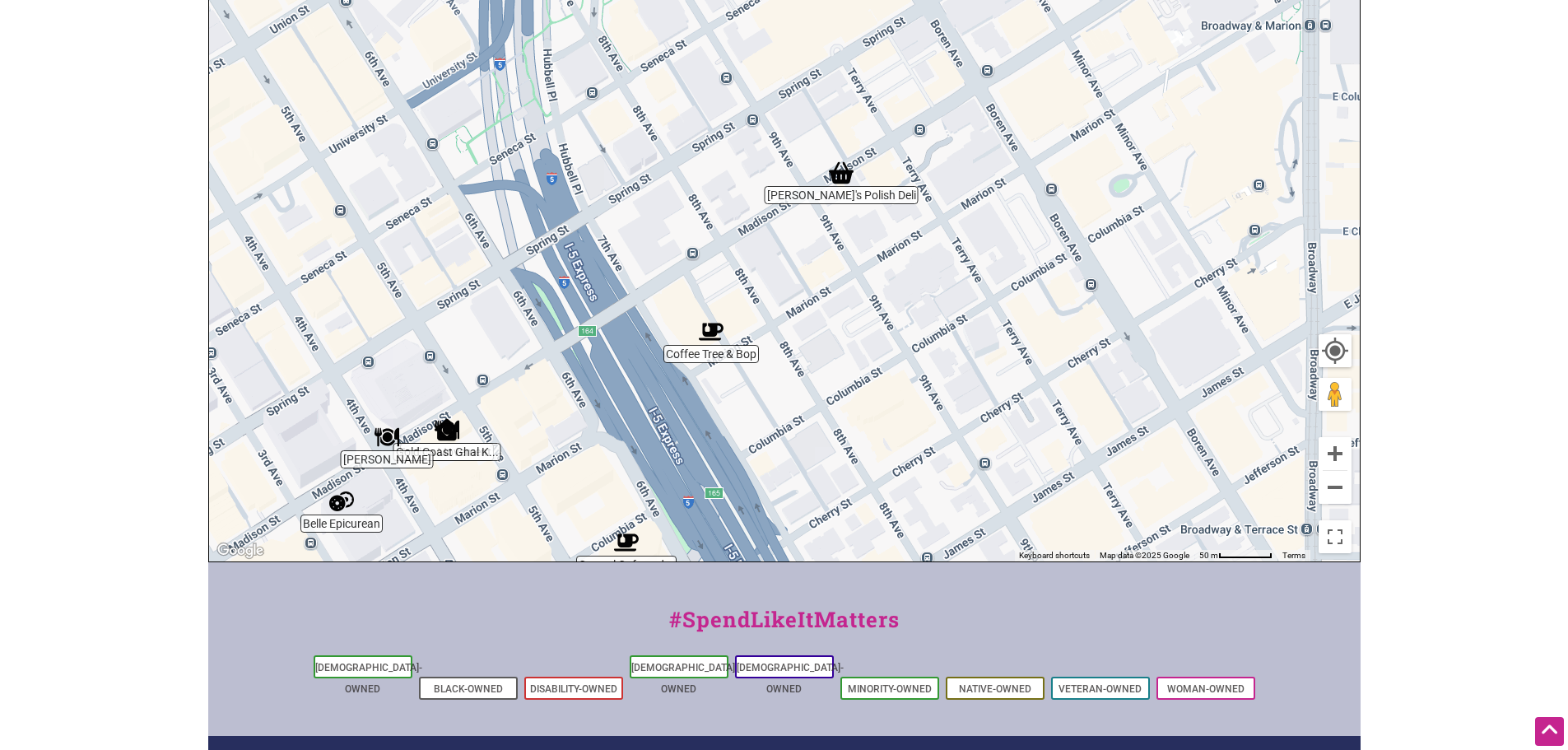
drag, startPoint x: 942, startPoint y: 306, endPoint x: 499, endPoint y: 559, distance: 510.2
click at [499, 559] on div "To navigate, press the arrow keys." at bounding box center [784, 241] width 1150 height 641
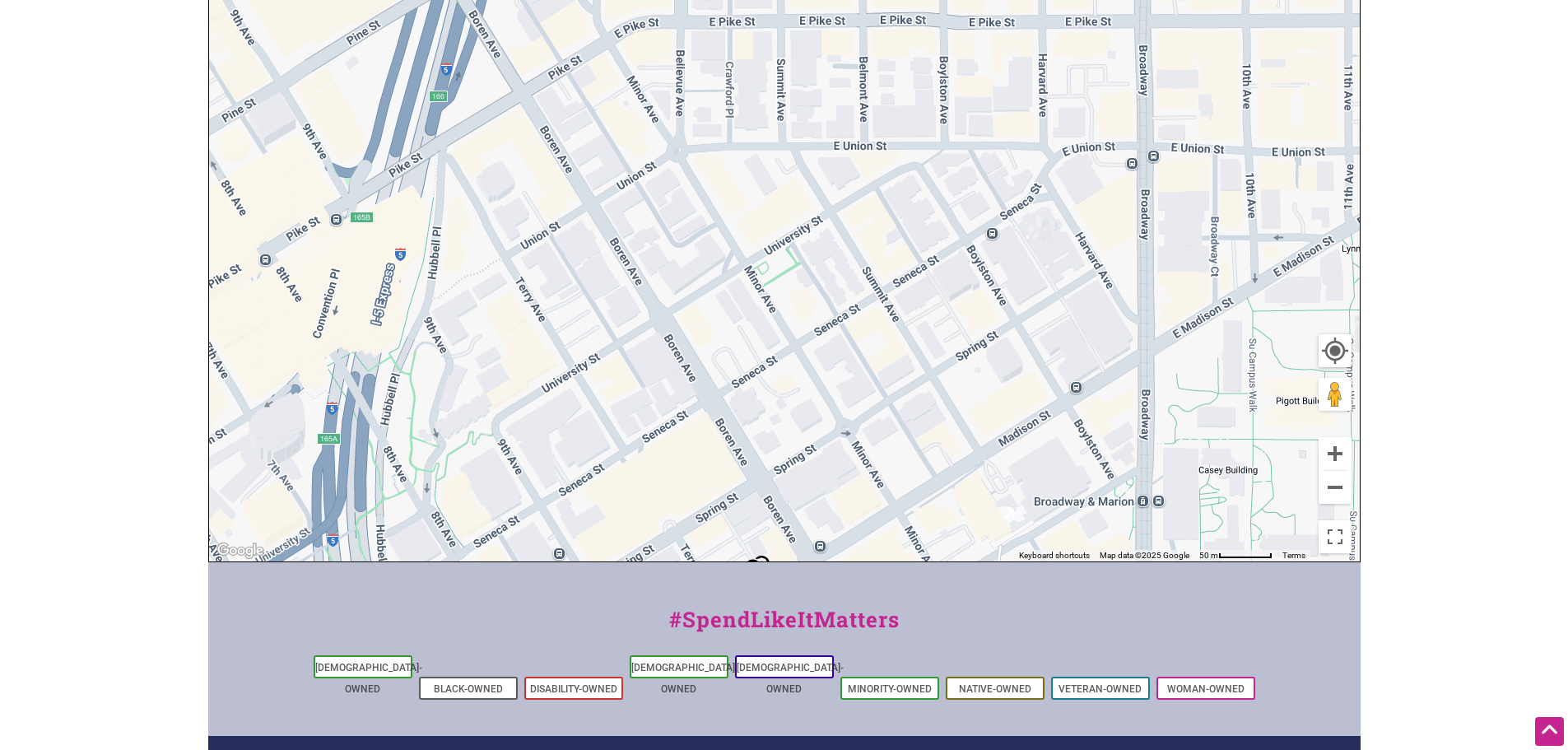
drag, startPoint x: 1004, startPoint y: 222, endPoint x: 840, endPoint y: 700, distance: 505.4
click at [840, 707] on div "Intentionalist Spend like it matters 0 Add a Business Map Blog Store Offers Int…" at bounding box center [784, 323] width 1152 height 1306
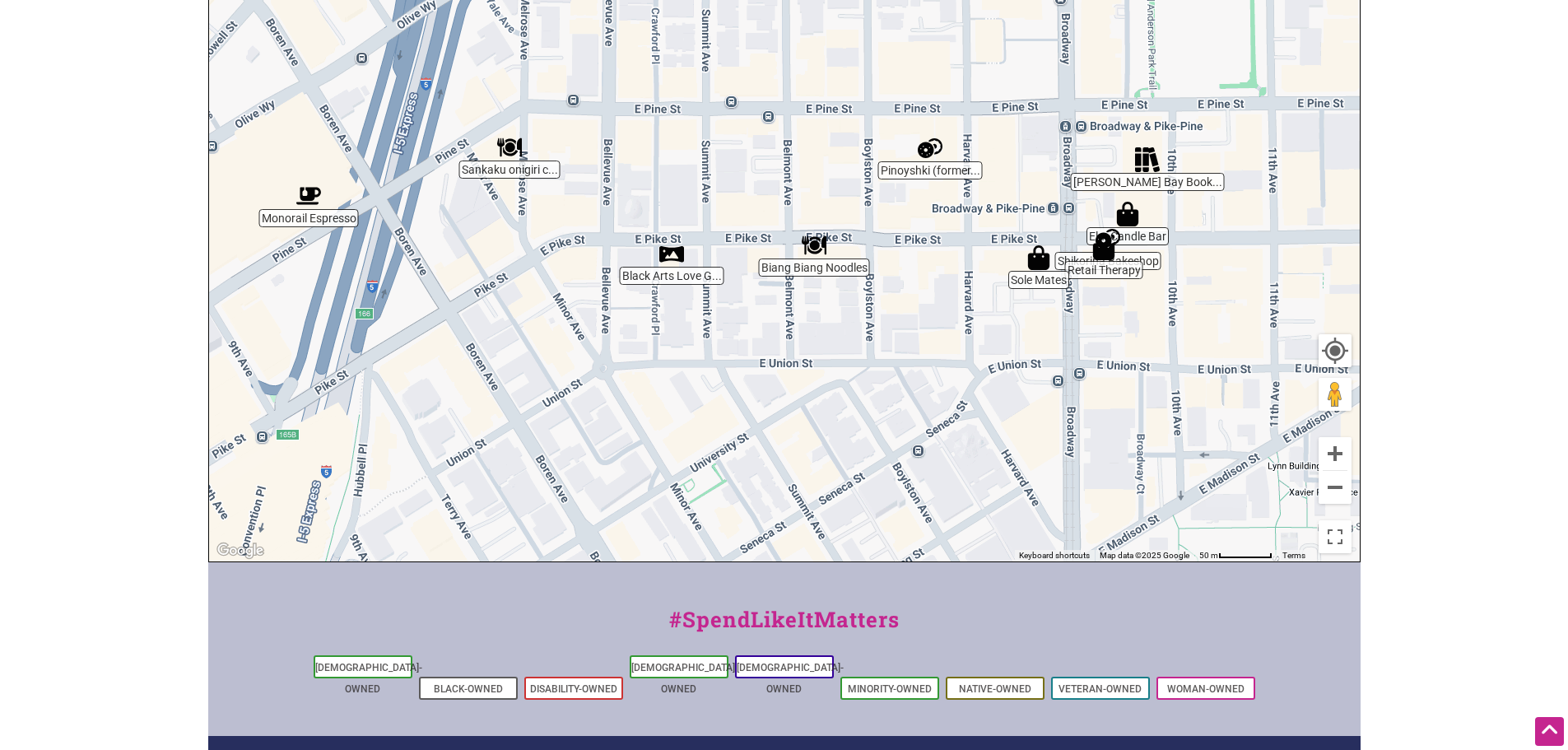
drag, startPoint x: 725, startPoint y: 166, endPoint x: 644, endPoint y: 380, distance: 228.8
click at [644, 380] on div "To navigate, press the arrow keys." at bounding box center [784, 241] width 1150 height 641
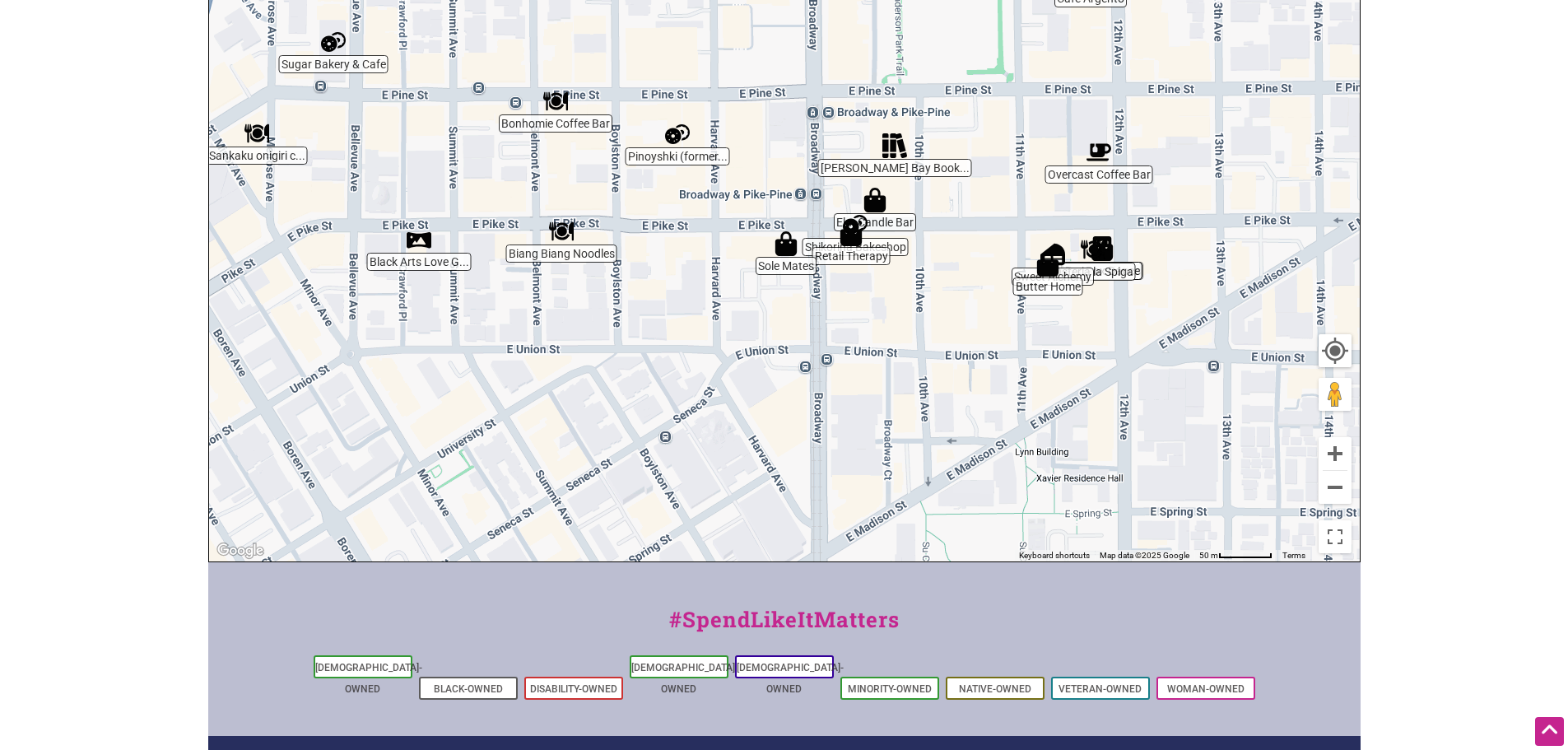
drag, startPoint x: 1117, startPoint y: 354, endPoint x: 861, endPoint y: 342, distance: 256.3
click at [861, 342] on div "To navigate, press the arrow keys." at bounding box center [784, 241] width 1150 height 641
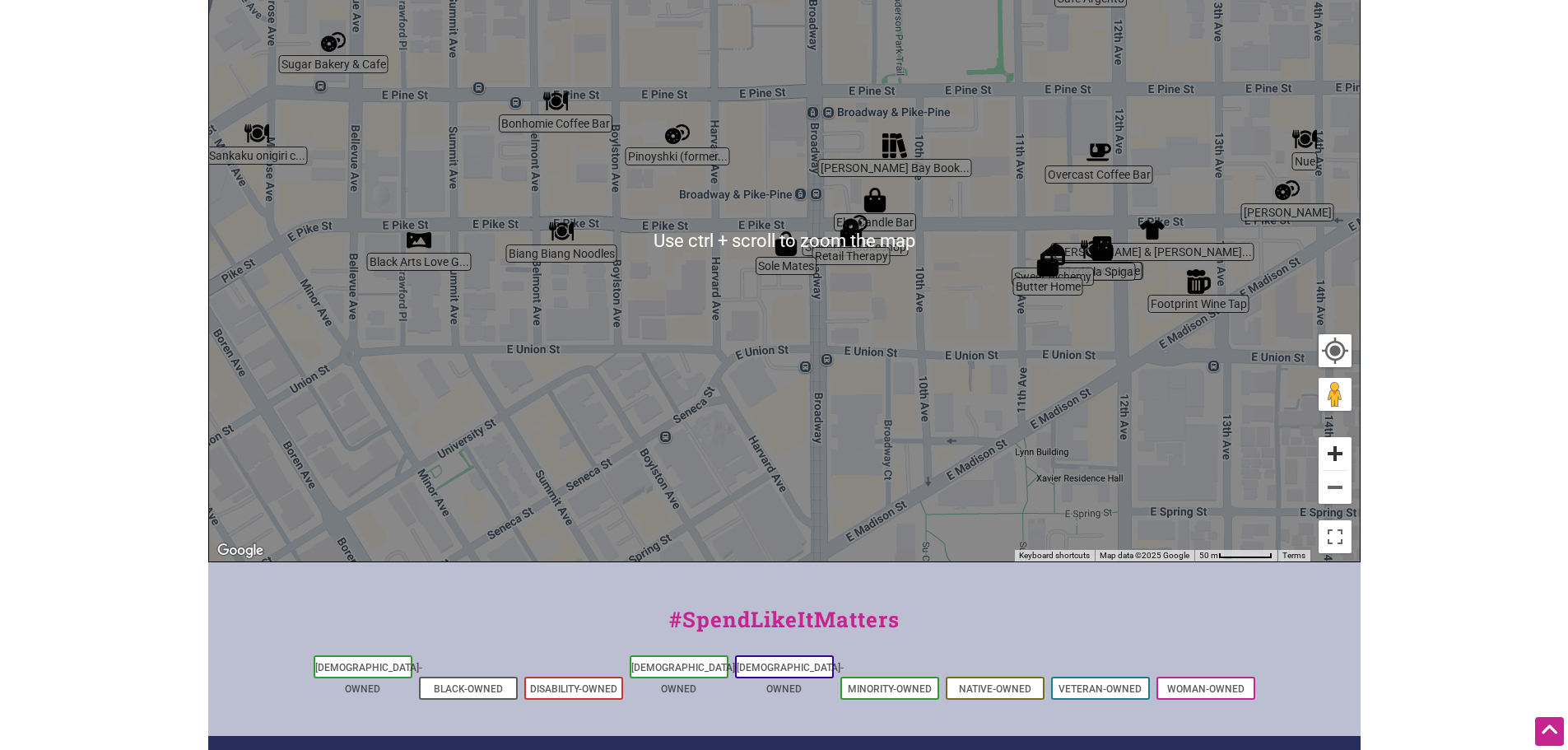
click at [1339, 456] on button "Zoom in" at bounding box center [1335, 453] width 33 height 33
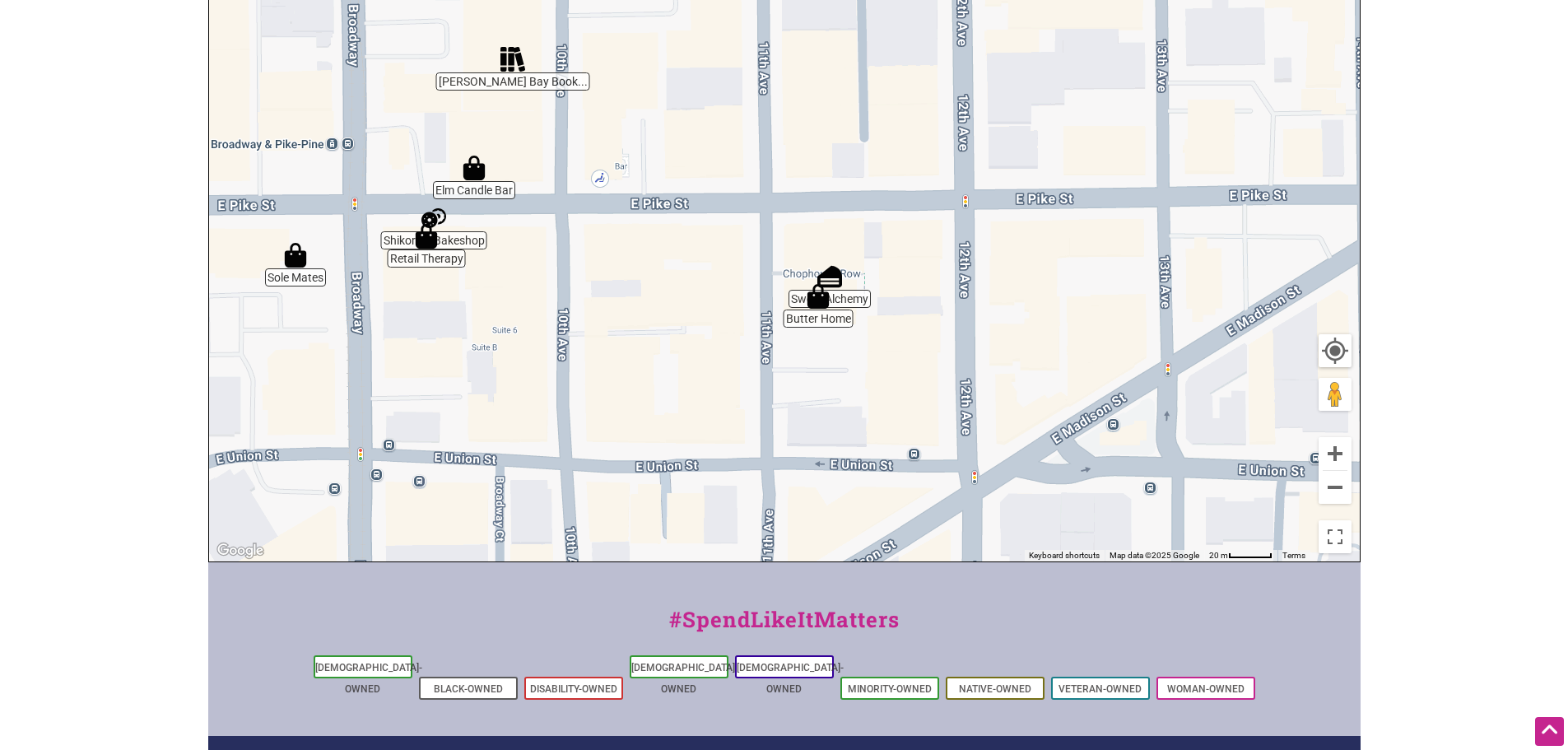
drag, startPoint x: 1050, startPoint y: 394, endPoint x: 555, endPoint y: 377, distance: 495.3
click at [543, 385] on div "To navigate, press the arrow keys." at bounding box center [784, 241] width 1150 height 641
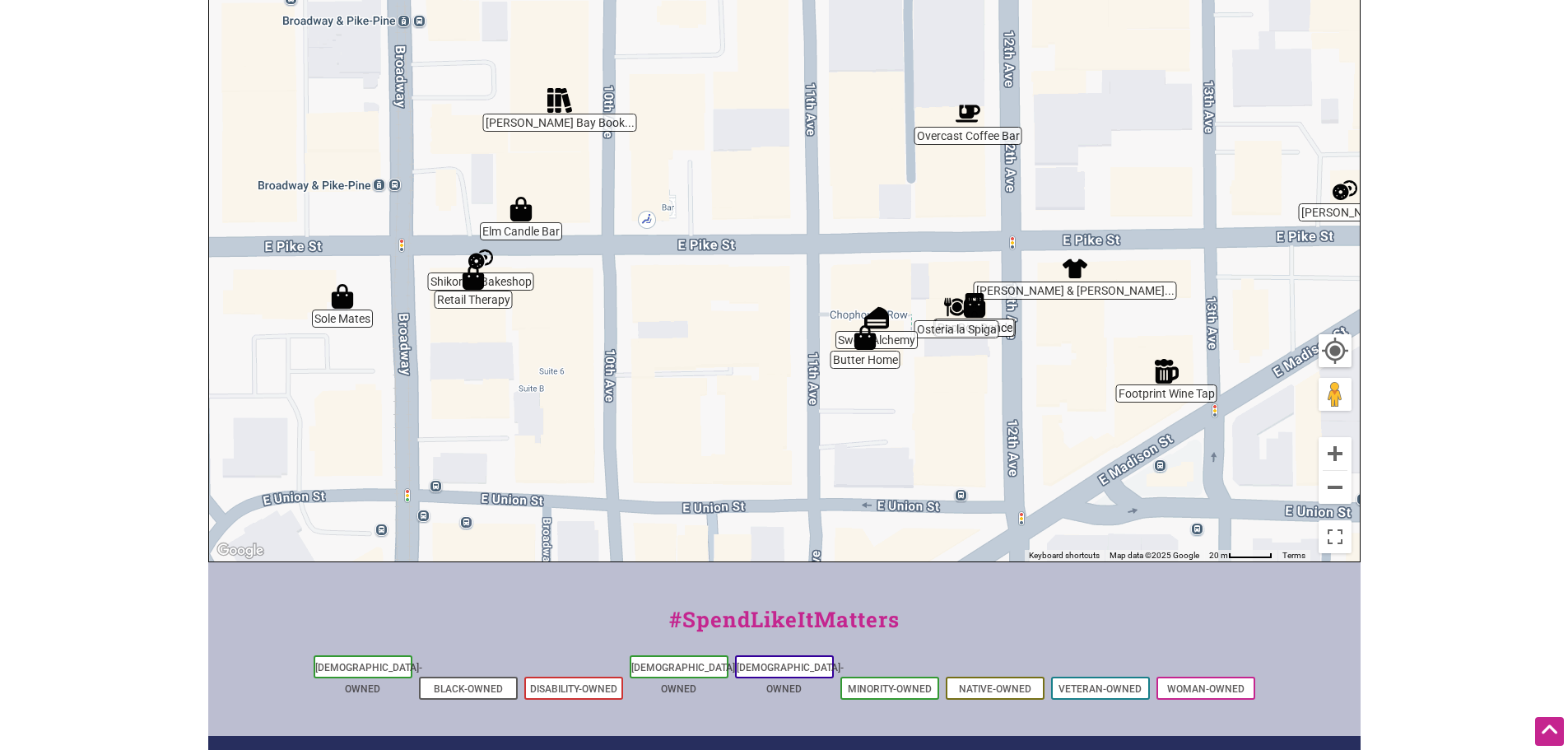
drag, startPoint x: 1011, startPoint y: 359, endPoint x: 1065, endPoint y: 413, distance: 76.4
click at [1065, 413] on div "To navigate, press the arrow keys." at bounding box center [784, 241] width 1150 height 641
click at [1013, 333] on div "To navigate, press the arrow keys." at bounding box center [784, 241] width 1150 height 641
click at [973, 307] on img "Osteria la Spiga" at bounding box center [957, 307] width 37 height 37
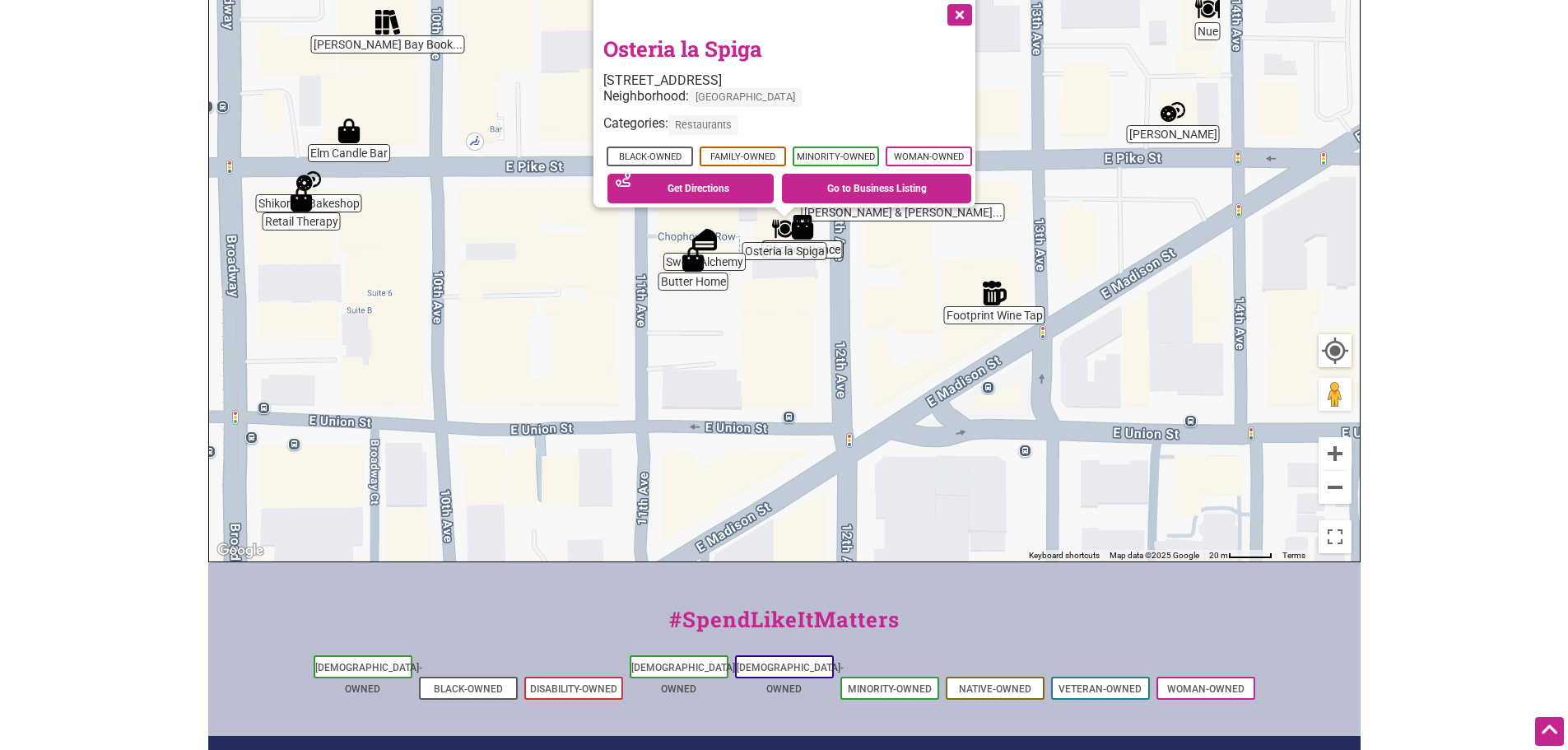
click at [778, 233] on img "Osteria la Spiga" at bounding box center [784, 229] width 37 height 37
click at [803, 231] on img "Osteria la Spiga" at bounding box center [784, 229] width 37 height 37
click at [839, 257] on div "To navigate, press the arrow keys. Osteria la Spiga 1429 12th Ave, Seattle, WA …" at bounding box center [784, 241] width 1150 height 641
click at [835, 253] on div "To navigate, press the arrow keys. Osteria la Spiga 1429 12th Ave, Seattle, WA …" at bounding box center [784, 241] width 1150 height 641
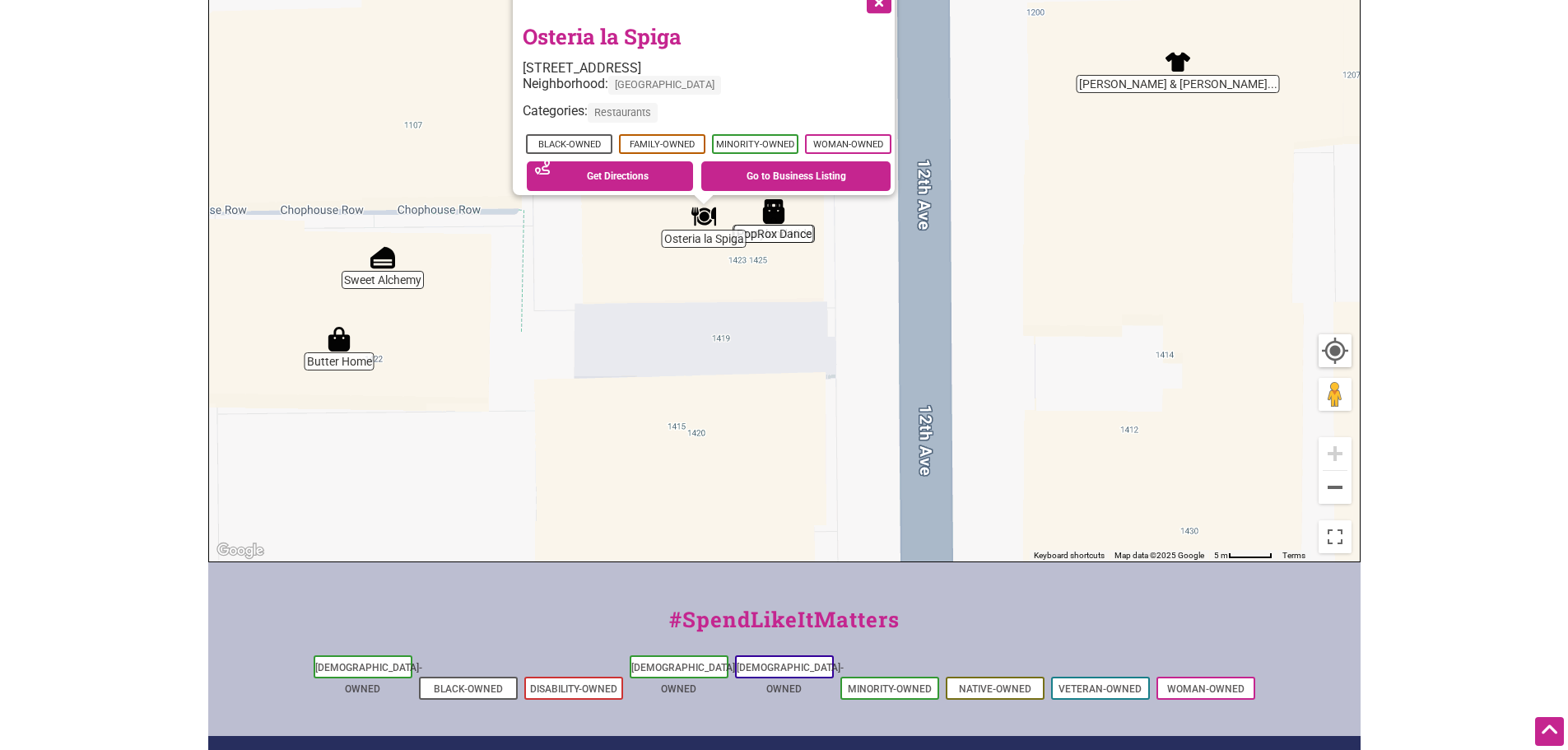
click at [778, 218] on img "PopRox Dance" at bounding box center [773, 212] width 37 height 37
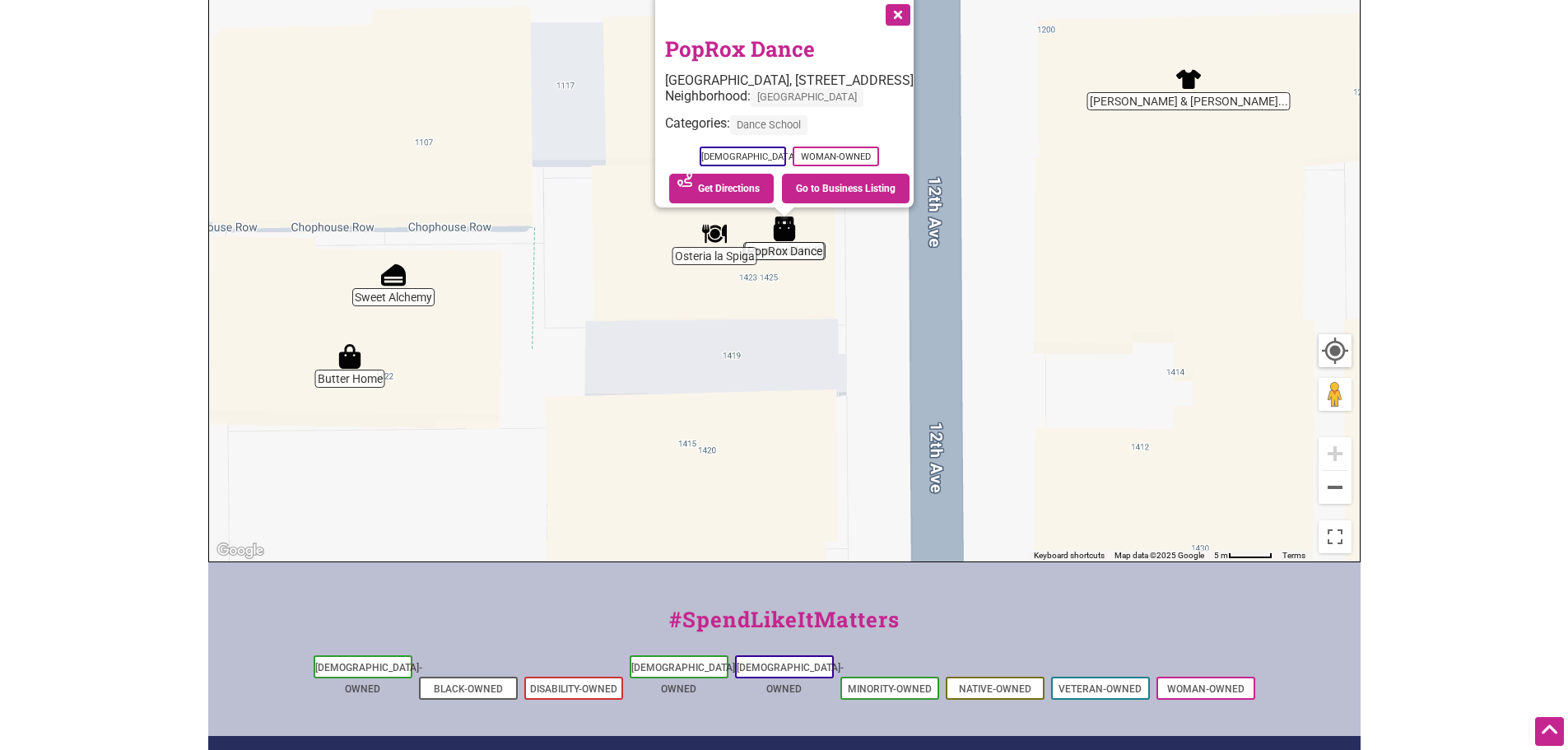
click at [917, 8] on button "Close" at bounding box center [896, 13] width 41 height 41
